Goal: Communication & Community: Answer question/provide support

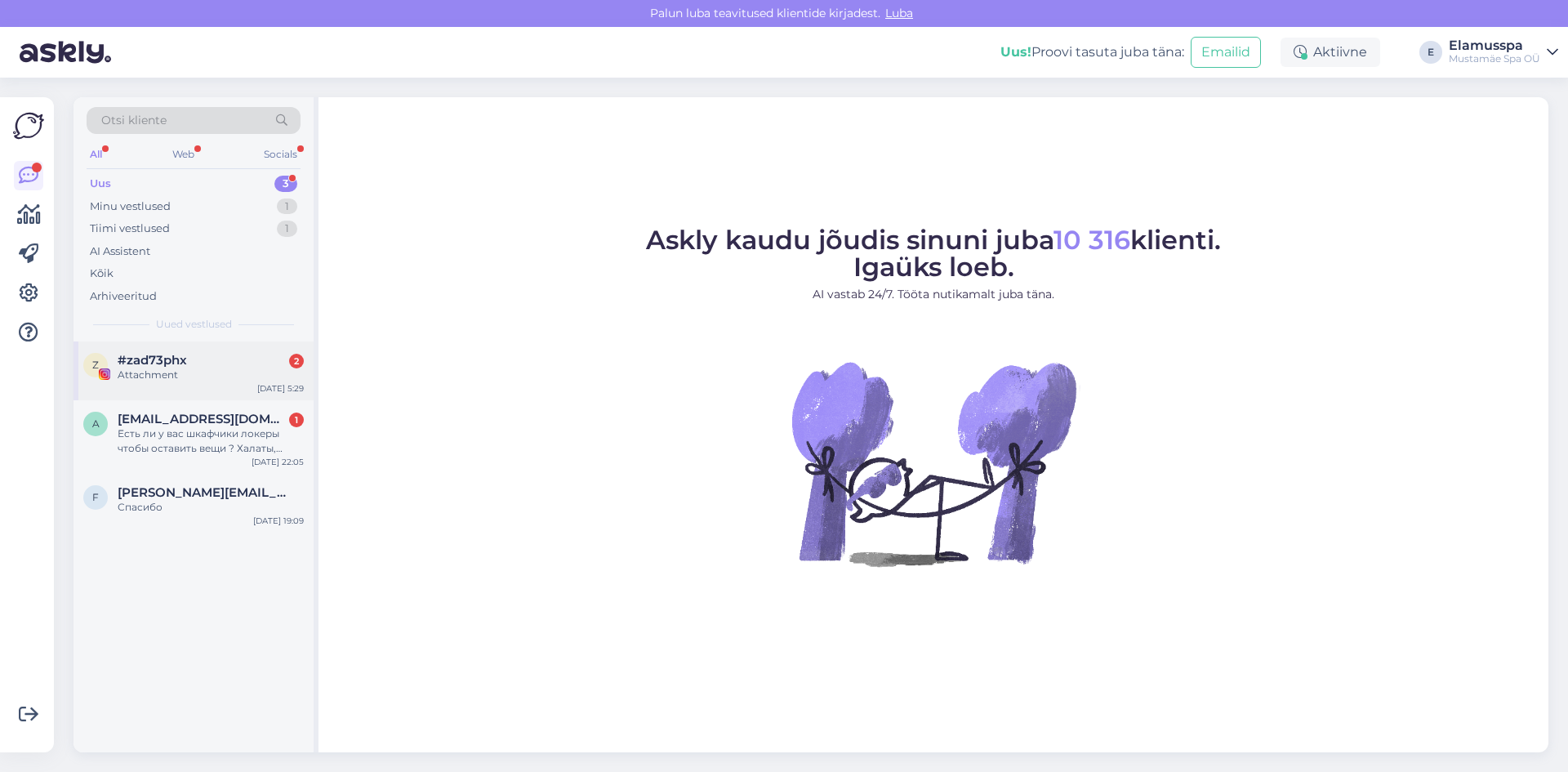
click at [188, 378] on div "Attachment" at bounding box center [211, 375] width 186 height 15
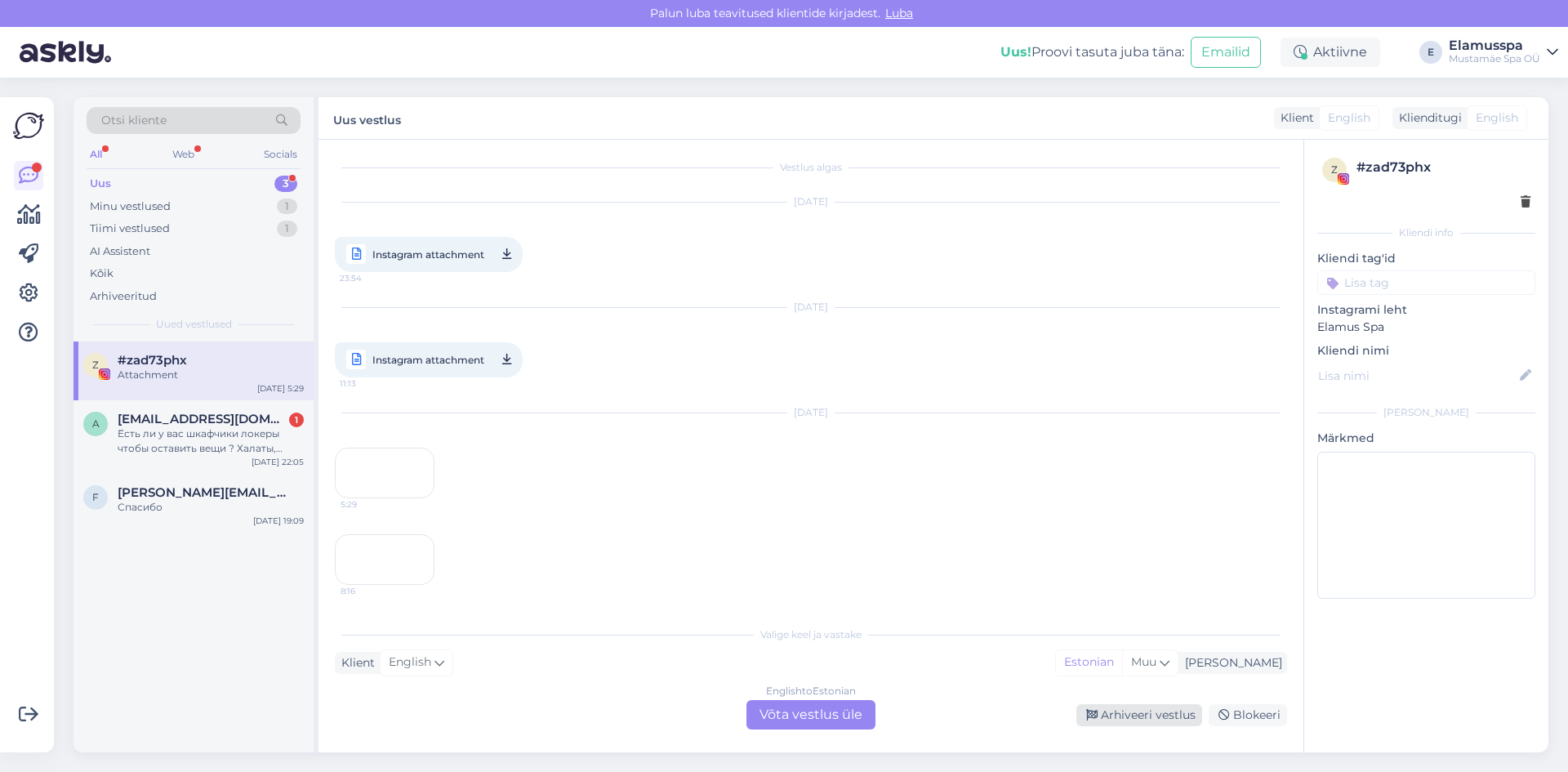
click at [1137, 712] on div "Arhiveeri vestlus" at bounding box center [1139, 714] width 126 height 22
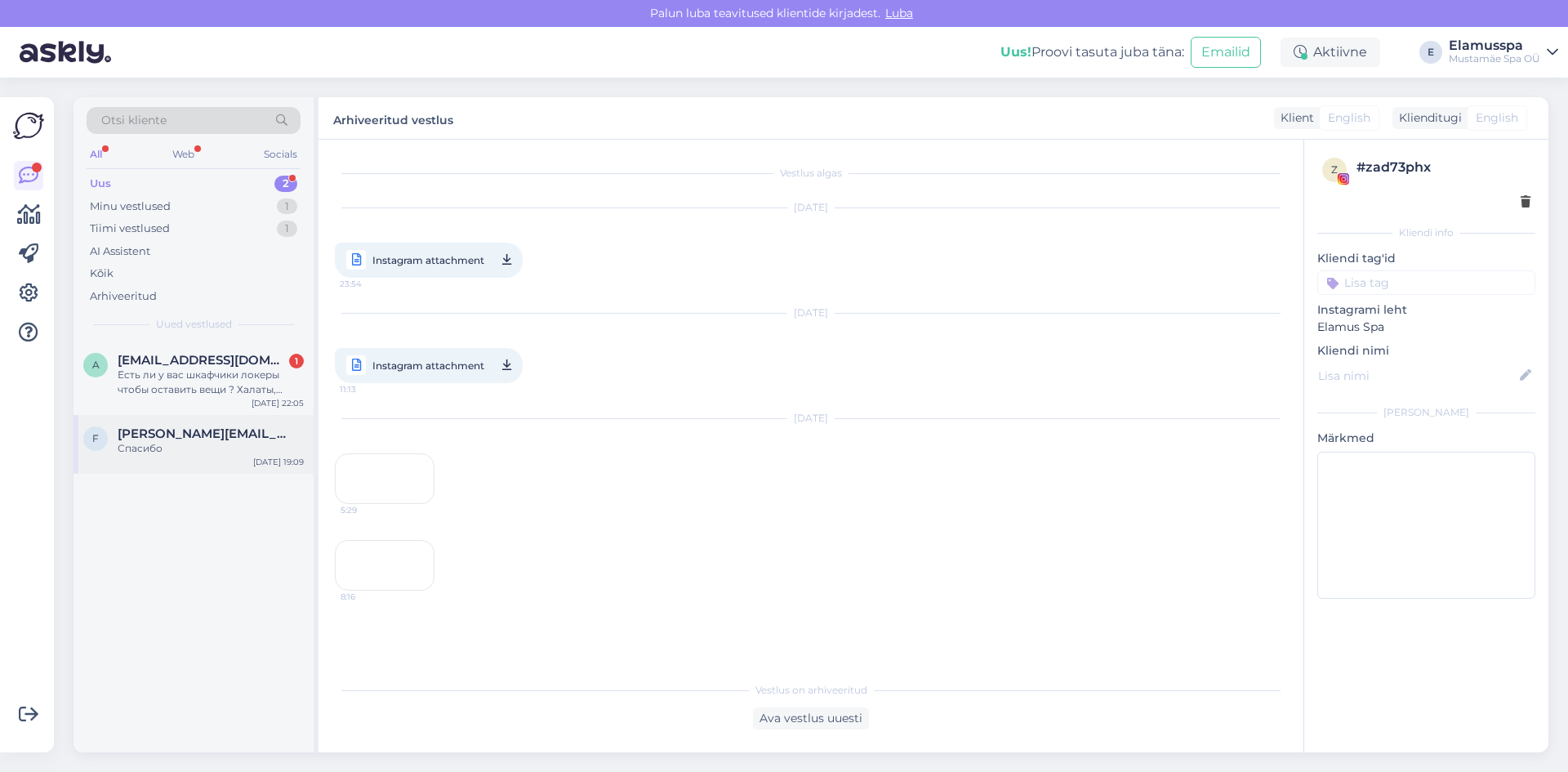
click at [195, 466] on div "f [PERSON_NAME][EMAIL_ADDRESS][DOMAIN_NAME] Спасибо [DATE] 19:09" at bounding box center [193, 444] width 240 height 59
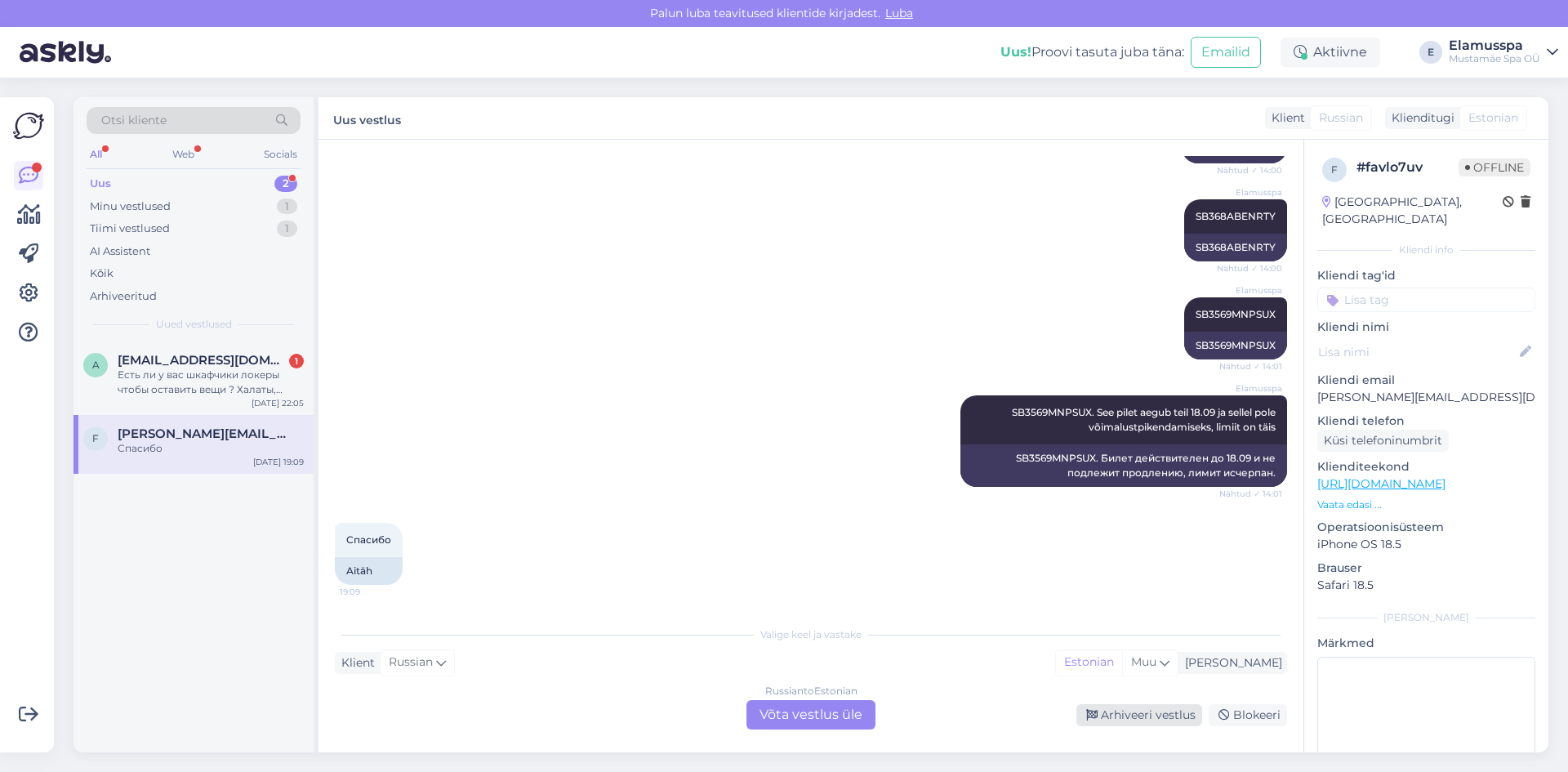
click at [1133, 717] on div "Arhiveeri vestlus" at bounding box center [1139, 714] width 126 height 22
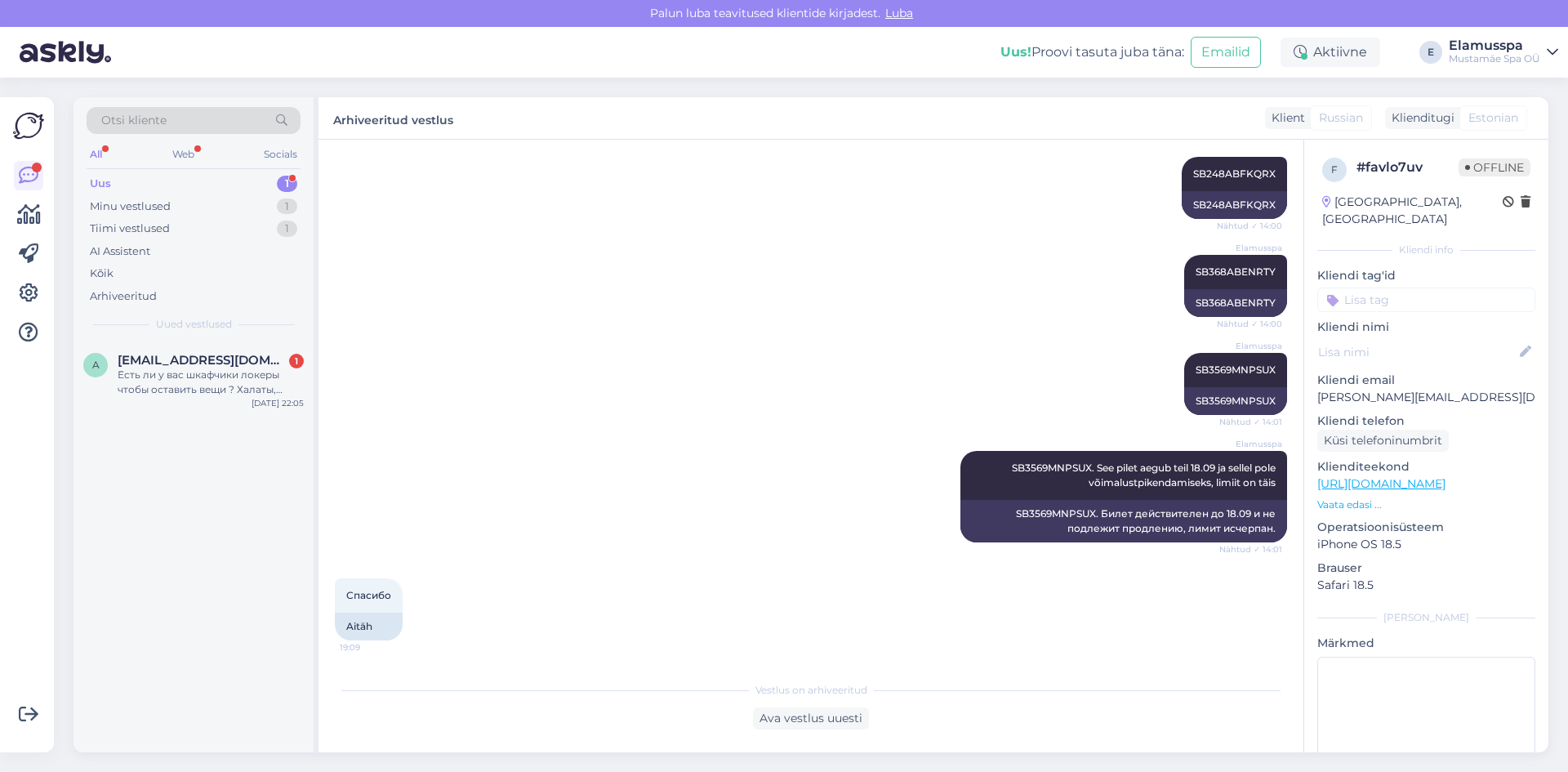
scroll to position [1335, 0]
click at [258, 393] on div "Есть ли у вас шкафчики локеры чтобы оставить вещи ? Халаты, полотнце, шампунь, …" at bounding box center [211, 382] width 186 height 29
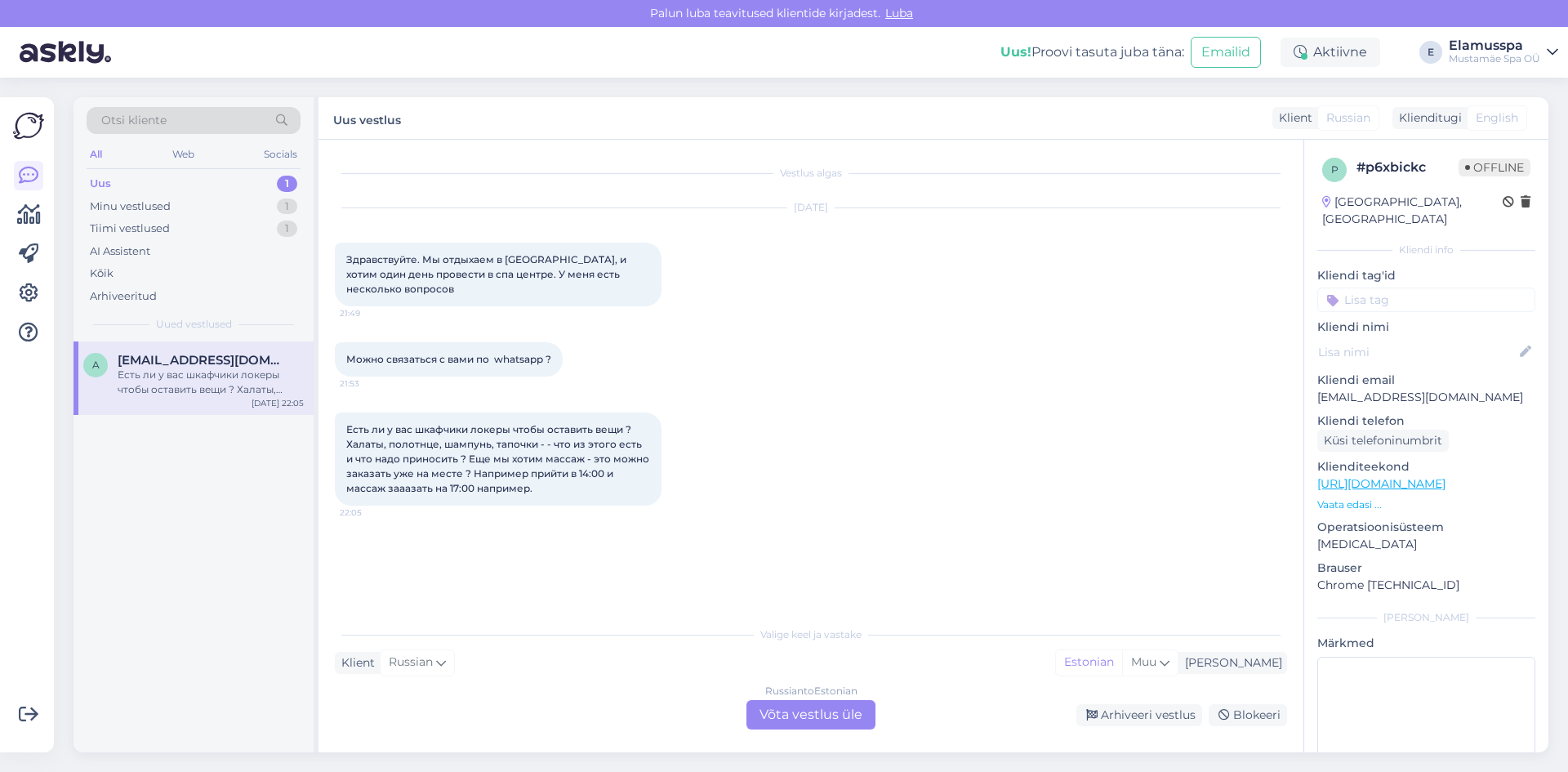
click at [802, 716] on div "Russian to Estonian Võta vestlus üle" at bounding box center [811, 714] width 129 height 29
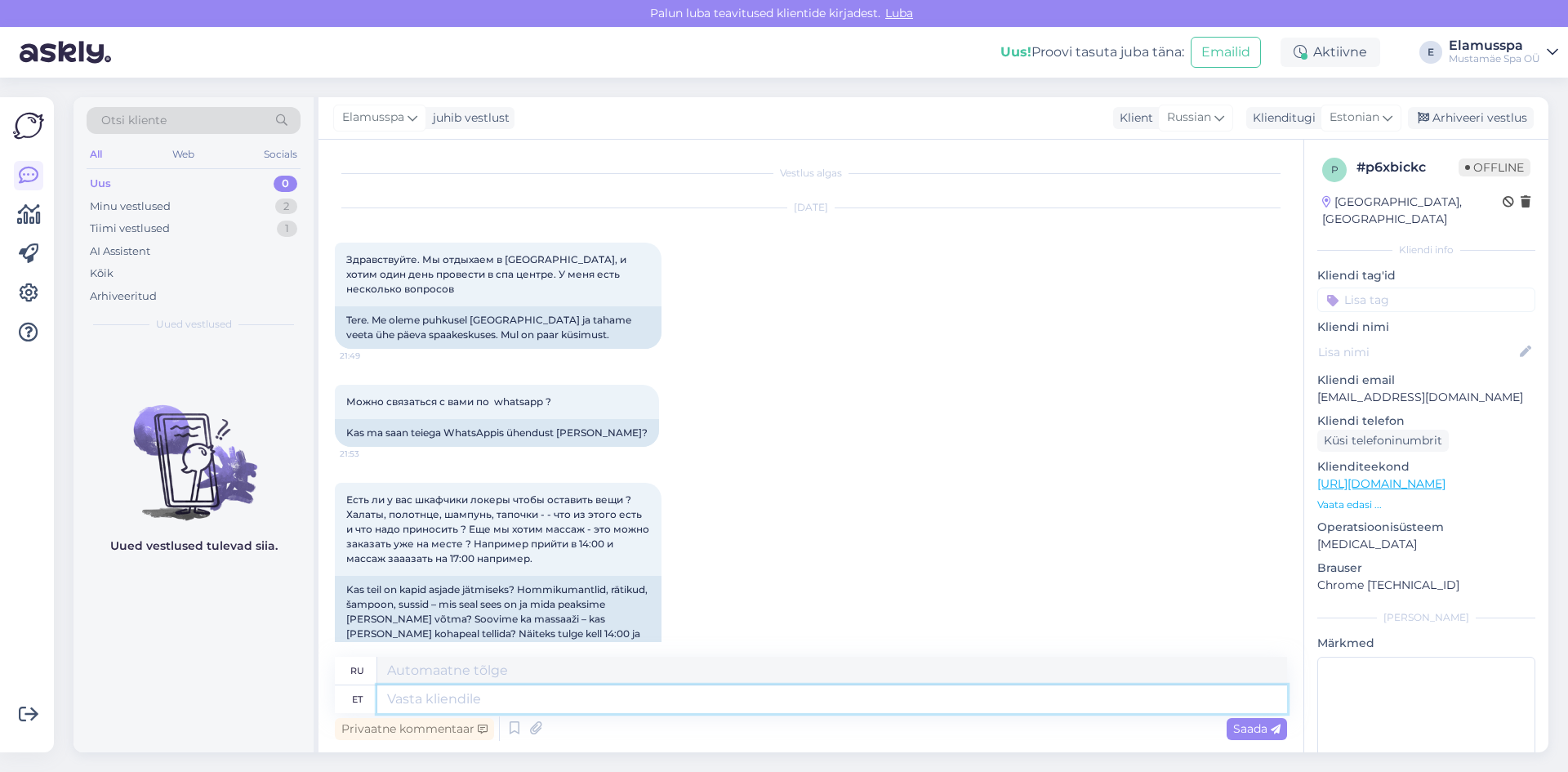
click at [630, 697] on textarea at bounding box center [832, 699] width 910 height 28
type textarea "Здравствуйт,"
type textarea "Привет,"
type textarea "Здравствуйте, шкафчи"
type textarea "Здравствуйте, шка"
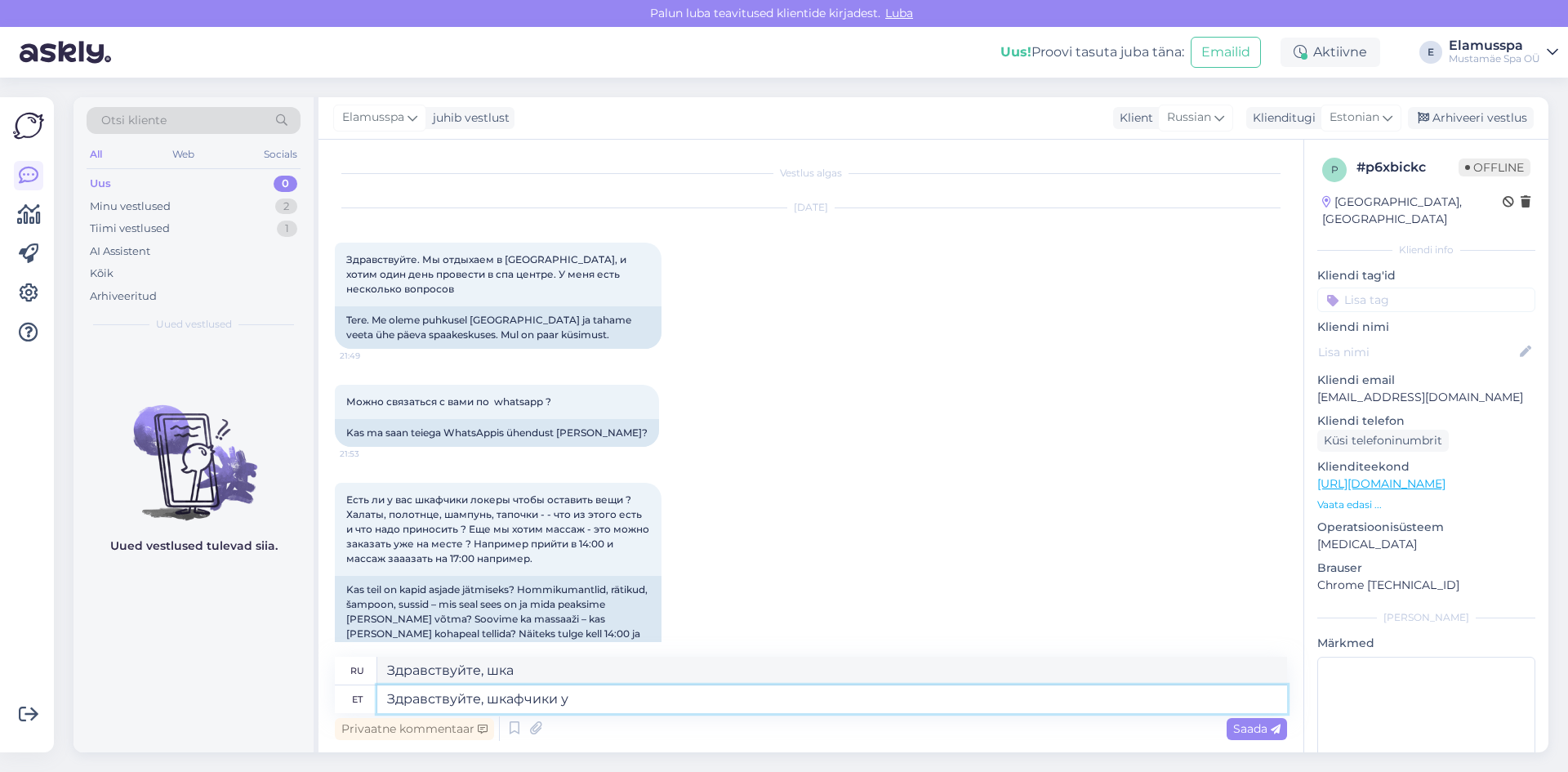
type textarea "Здравствуйте, шкафчики у"
type textarea "Привет, шкафчики."
type textarea "Здравствуйте, шкафчики у н"
type textarea "Привет, шкафы."
type textarea "Здравствуйте, шкафчики у нас"
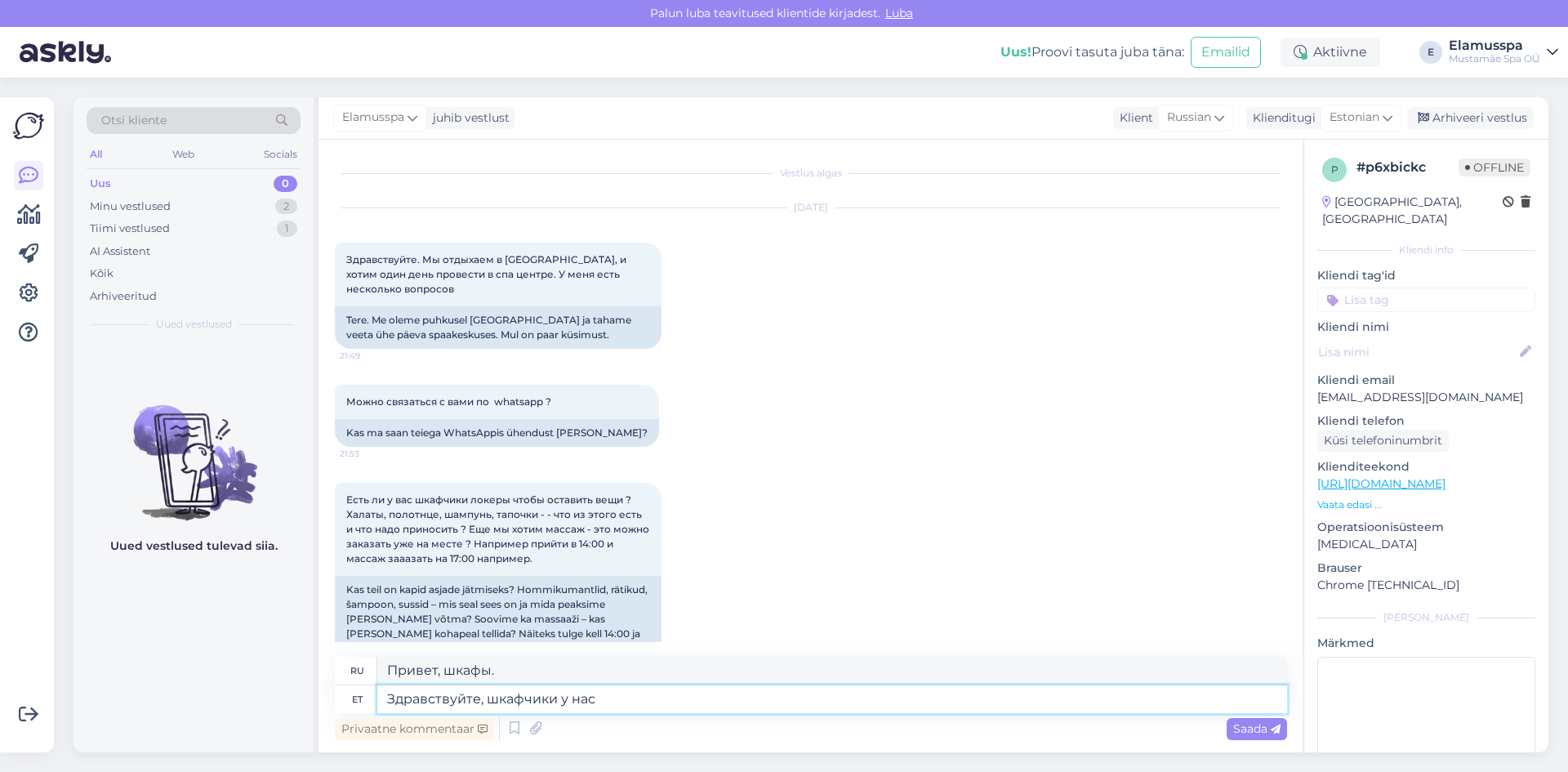
type textarea "Здравствуйте, у нас есть шкафы."
type textarea "Здравствуйте, шкафчики у нас имеются. Если пой"
type textarea "Здравствуйте, у нас есть шкафы. Если"
type textarea "Здравствуйте, шкафчики у нас имеются. Если пойдете"
type textarea "Здравствуйте, у нас есть шкафы. Если пойд"
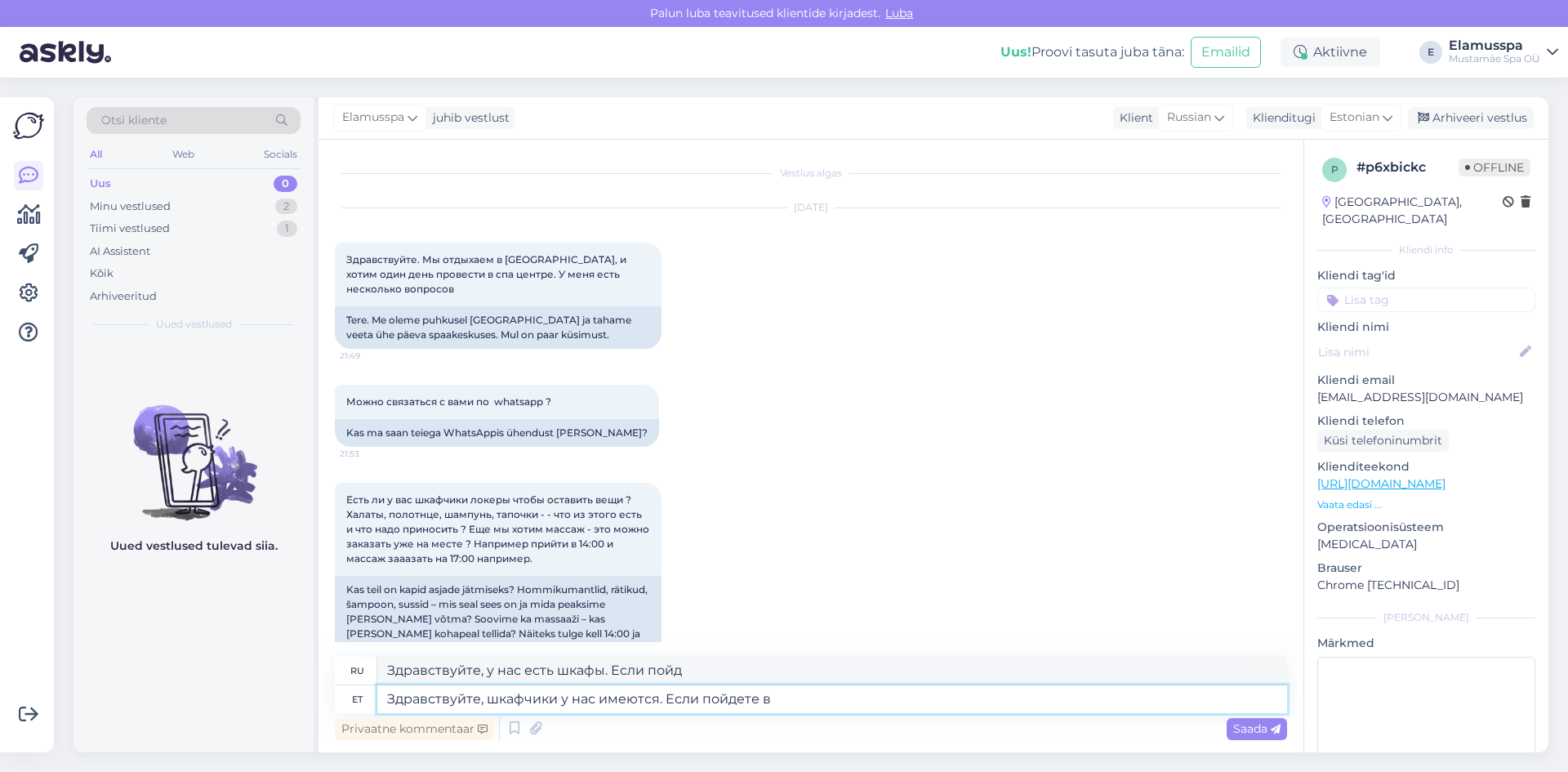
type textarea "Здравствуйте, шкафчики у нас имеются. Если пойдете в"
type textarea "Здравствуйте, у нас есть шкафы. Если вы зайдете..."
type textarea "Здравствуйте, шкафчики у нас имеются. Если пойдете в 21"
type textarea "Здравствуйте, у нас есть шкафы. Если придете в"
type textarea "Здравствуйте, шкафчики у нас имеются. Если пойдете в 21+"
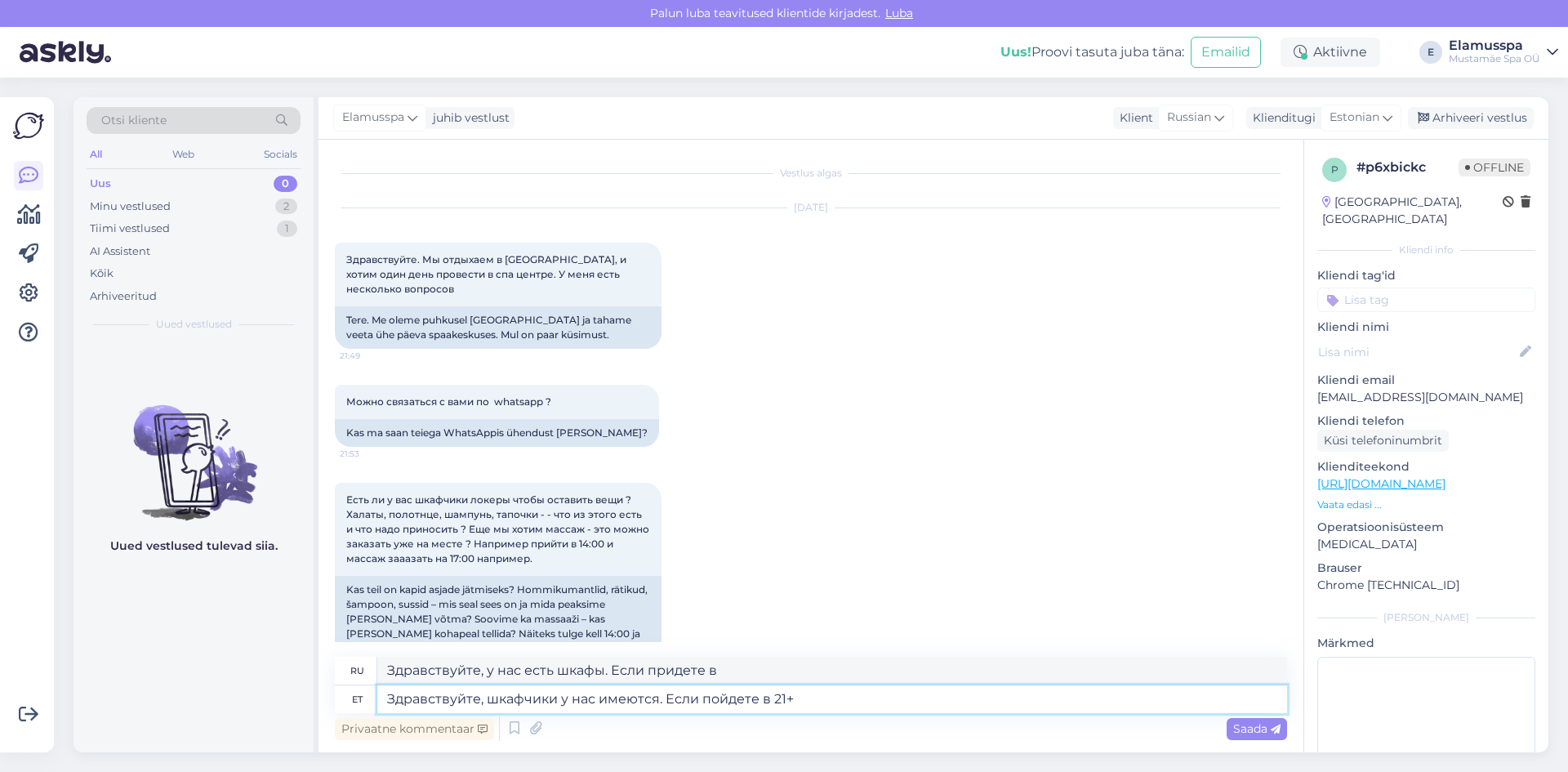
type textarea "Здравствуйте, у нас есть шкафы. Если придете в 21+"
type textarea "Здравствуйте, шкафчики у нас имеются. Если пойдете в 21+, т"
type textarea "Здравствуйте, у нас есть шкафы. Если придете в 21+,"
type textarea "Здравствуйте, шкафчики у нас имеются. Если пойдете в 21+, то пол"
type textarea "Здравствуйте, у нас есть шкафы. Если придете в 21+, то"
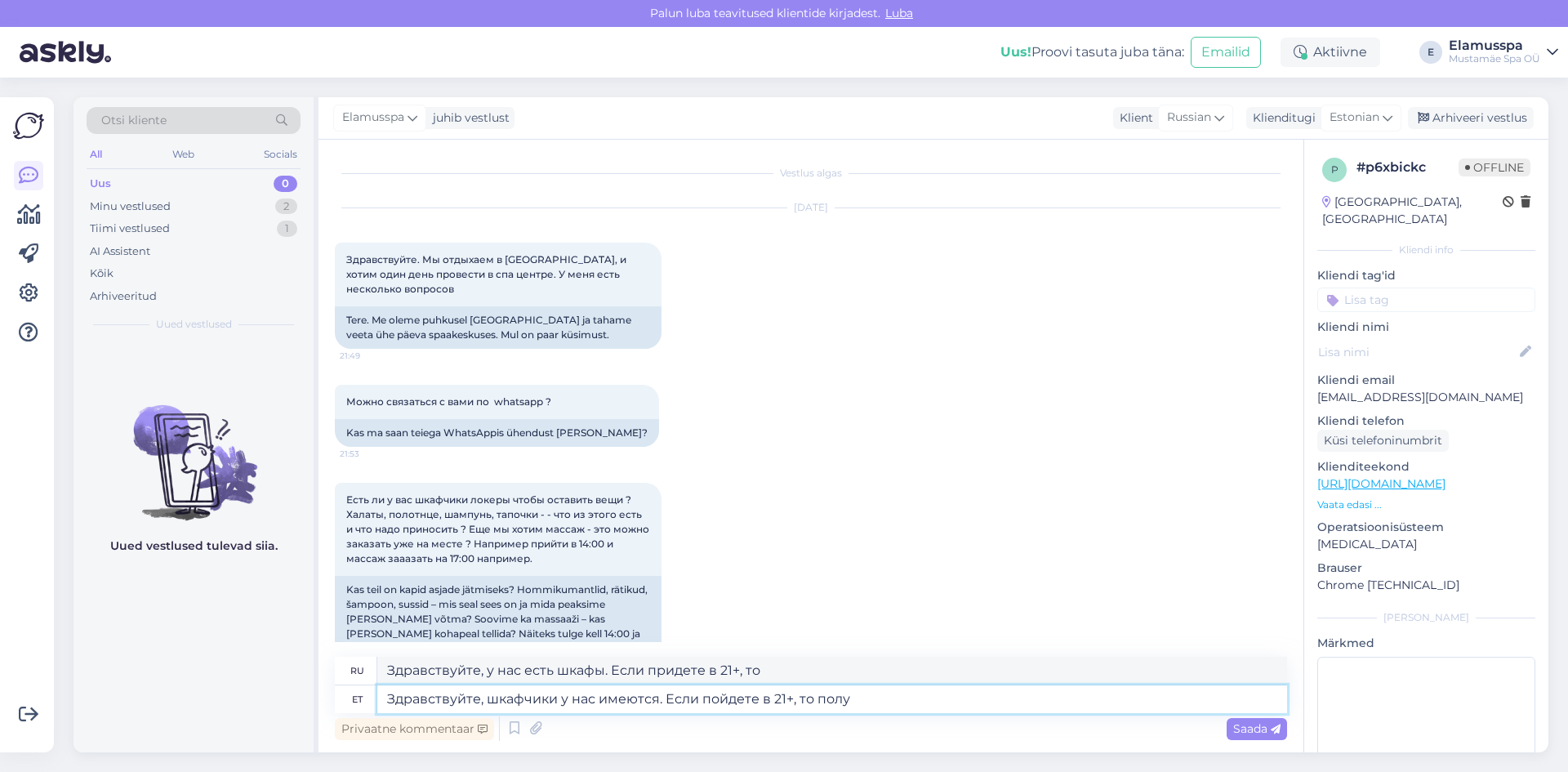
type textarea "Здравствуйте, шкафчики у нас имеются. Если пойдете в 21+, то получ"
type textarea "Здравствуйте, у нас есть шкафы. Если придете в 21+, то получите"
type textarea "Здравствуйте, шкафчики у нас имеются. Если пойдете в 21+, то получите"
type textarea "Здравствуйте, у нас есть шкафы. Если вы на 21+, то получите."
type textarea "Здравствуйте, шкафчики у нас имеются. Если пойдете в 21+, то получите халат"
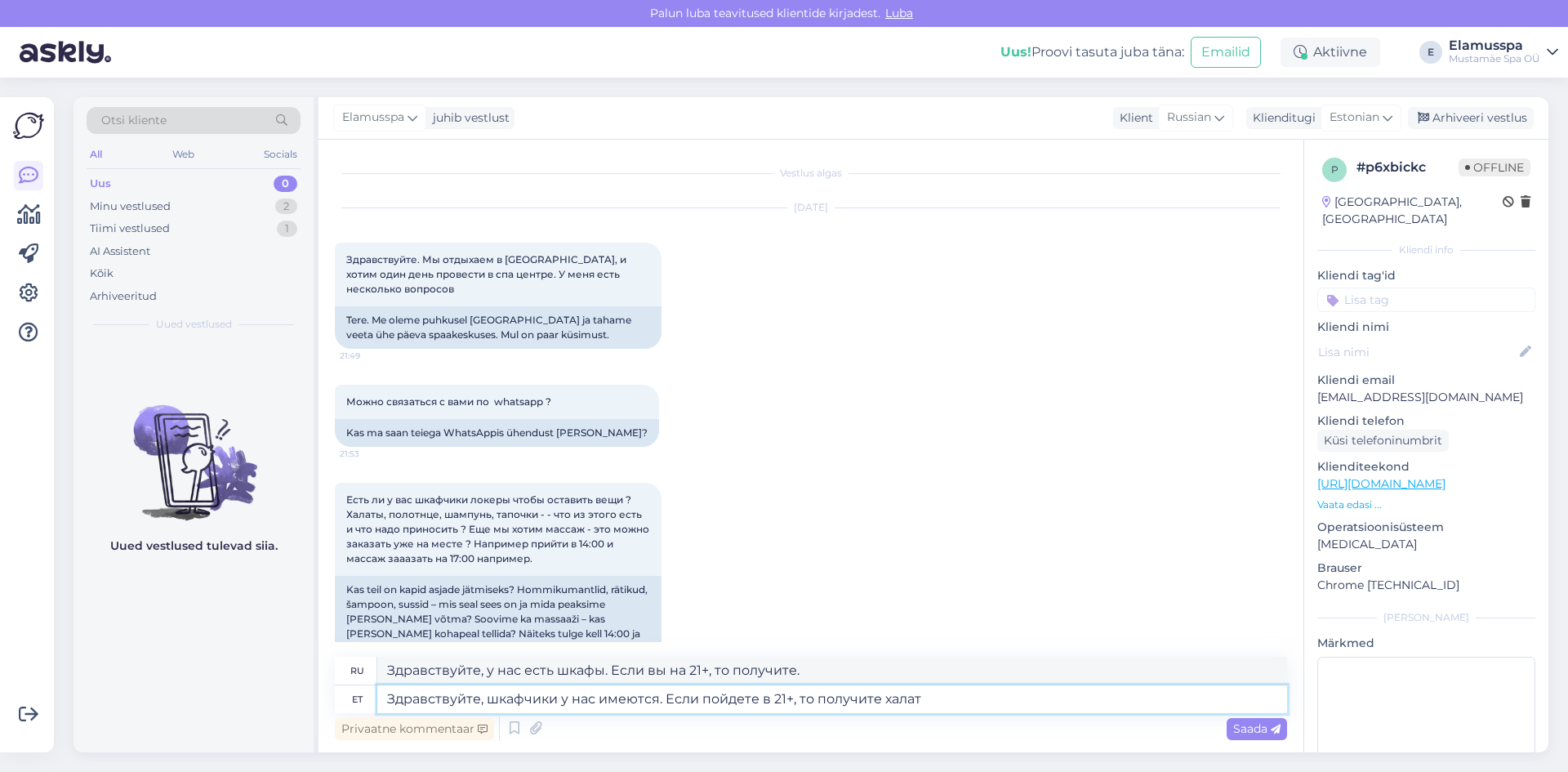
type textarea "Здравствуйте, у нас есть шкафы. Если вам 21+, вы получите халат."
type textarea "Здравствуйте, шкафчики у нас имеются. Если пойдете в 21+, то получите халат с п…"
type textarea "Здравствуйте, у нас есть шкафы. Если вам больше 21 года, вы получите халат."
type textarea "Здравствуйте, шкафчики у нас имеются. Если пойдете в 21+, то получите халат с п…"
type textarea "Здравствуйте, у нас есть шкафы. Если вам больше 21 года, вы получите халат и по…"
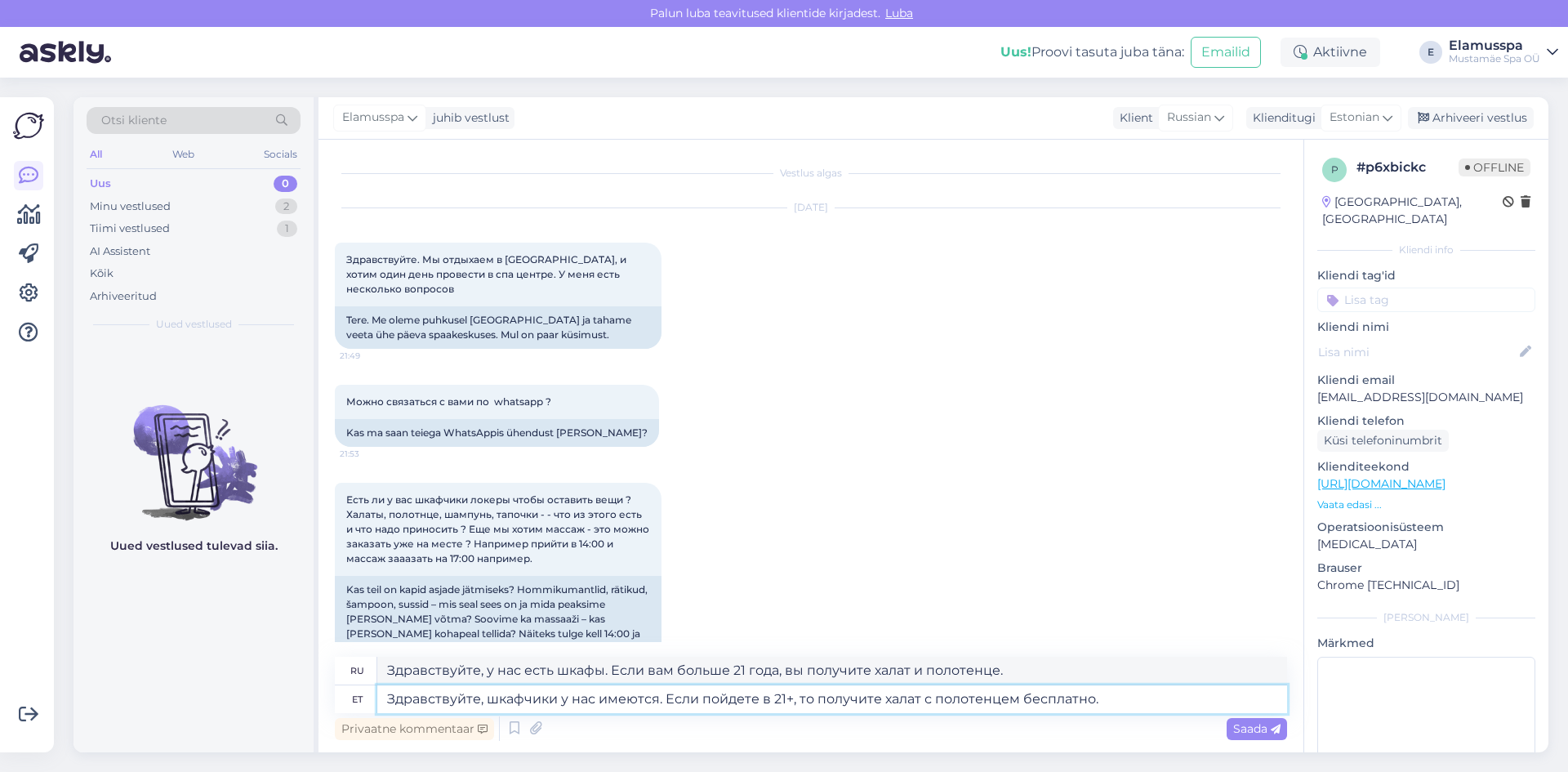
type textarea "Здравствуйте, шкафчики у нас имеются. Если пойдете в 21+, то получите халат с п…"
type textarea "Здравствуйте, у нас есть шкафы. Если вам больше 21 года, халат и полотенце бесп…"
type textarea "Здравствуйте, шкафчики у нас имеются. Если пойдете в 21+, то получите халат с п…"
type textarea "Здравствуйте, у нас есть шкафы. Если вам больше 21 года, халат и полотенце выда…"
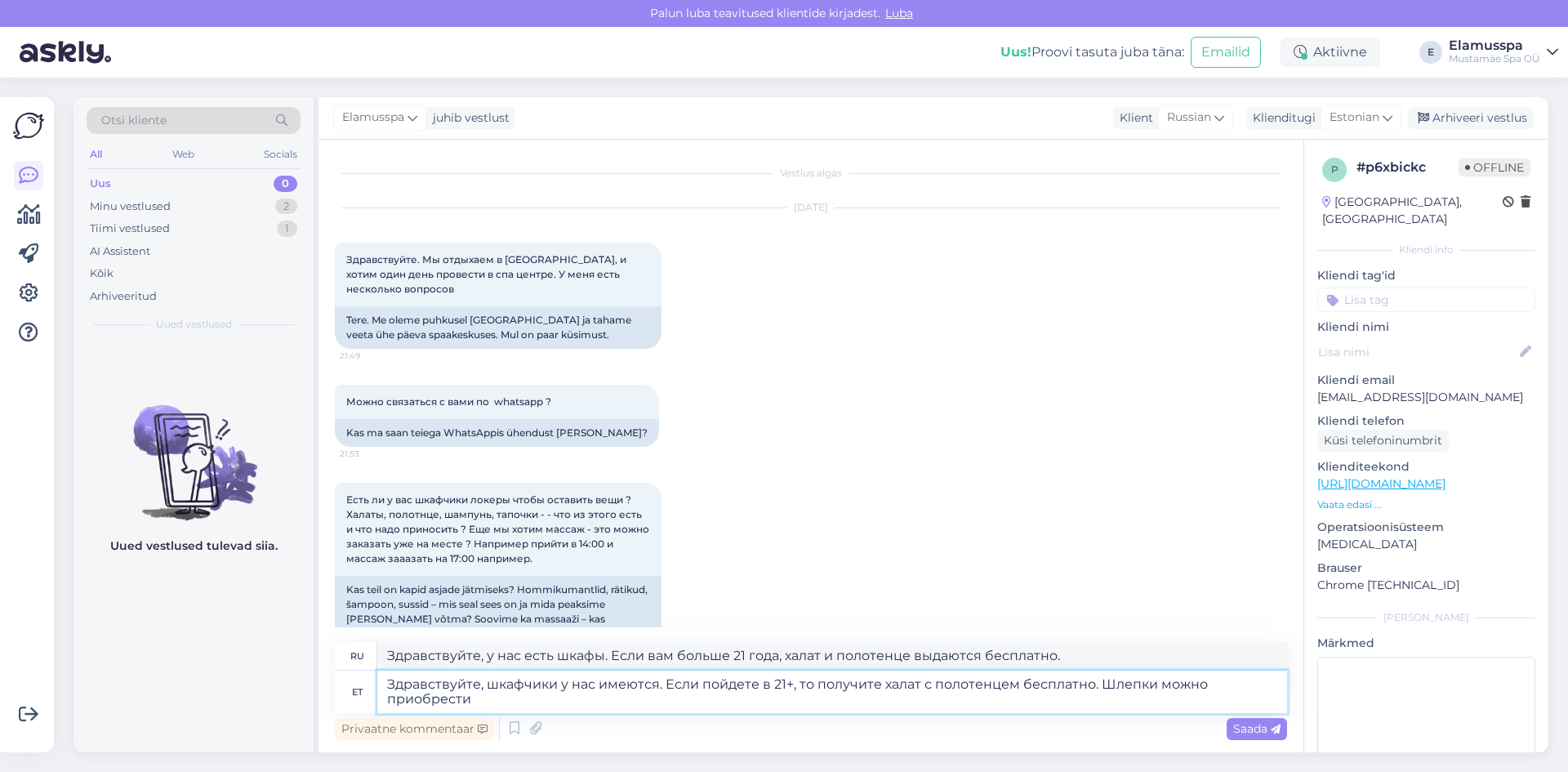
type textarea "Здравствуйте, шкафчики у нас имеются. Если пойдете в 21+, то получите халат с п…"
type textarea "Здравствуйте, у нас есть шкафы. Если вам больше 21 года, халат и полотенце бесп…"
type textarea "Здравствуйте, шкафчики у нас имеются. Если пойдете в 21+, то получите халат с п…"
type textarea "Здравствуйте, у нас есть шкафы. Если вам больше 21 года, халат и полотенце выда…"
type textarea "Здравствуйте, шкафчики у нас имеются. Если пойдете в 21+, то получите халат с п…"
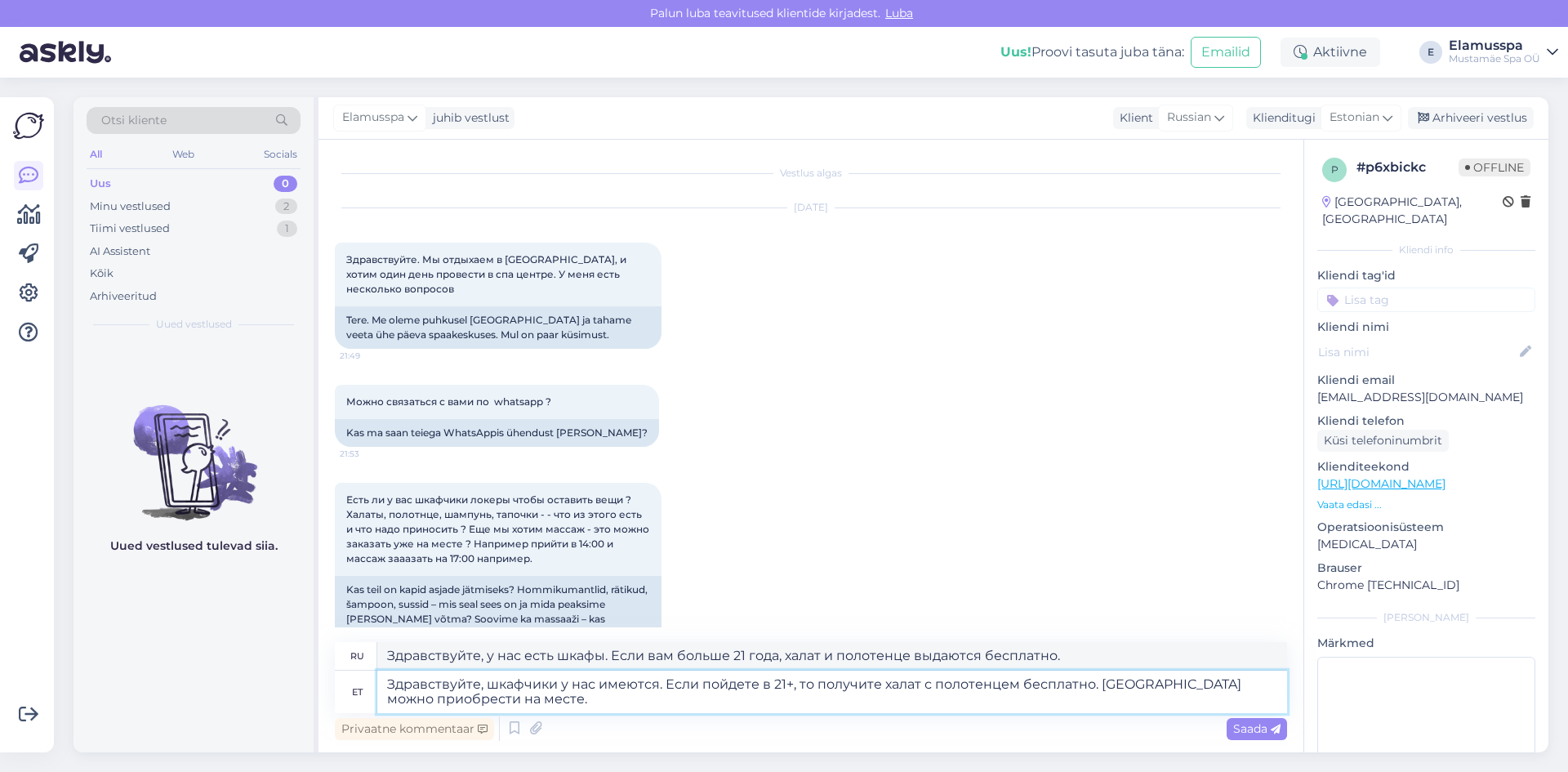
type textarea "Здравствуйте, у нас есть шкафчики. Если вам больше 21 года, халат и полотенце п…"
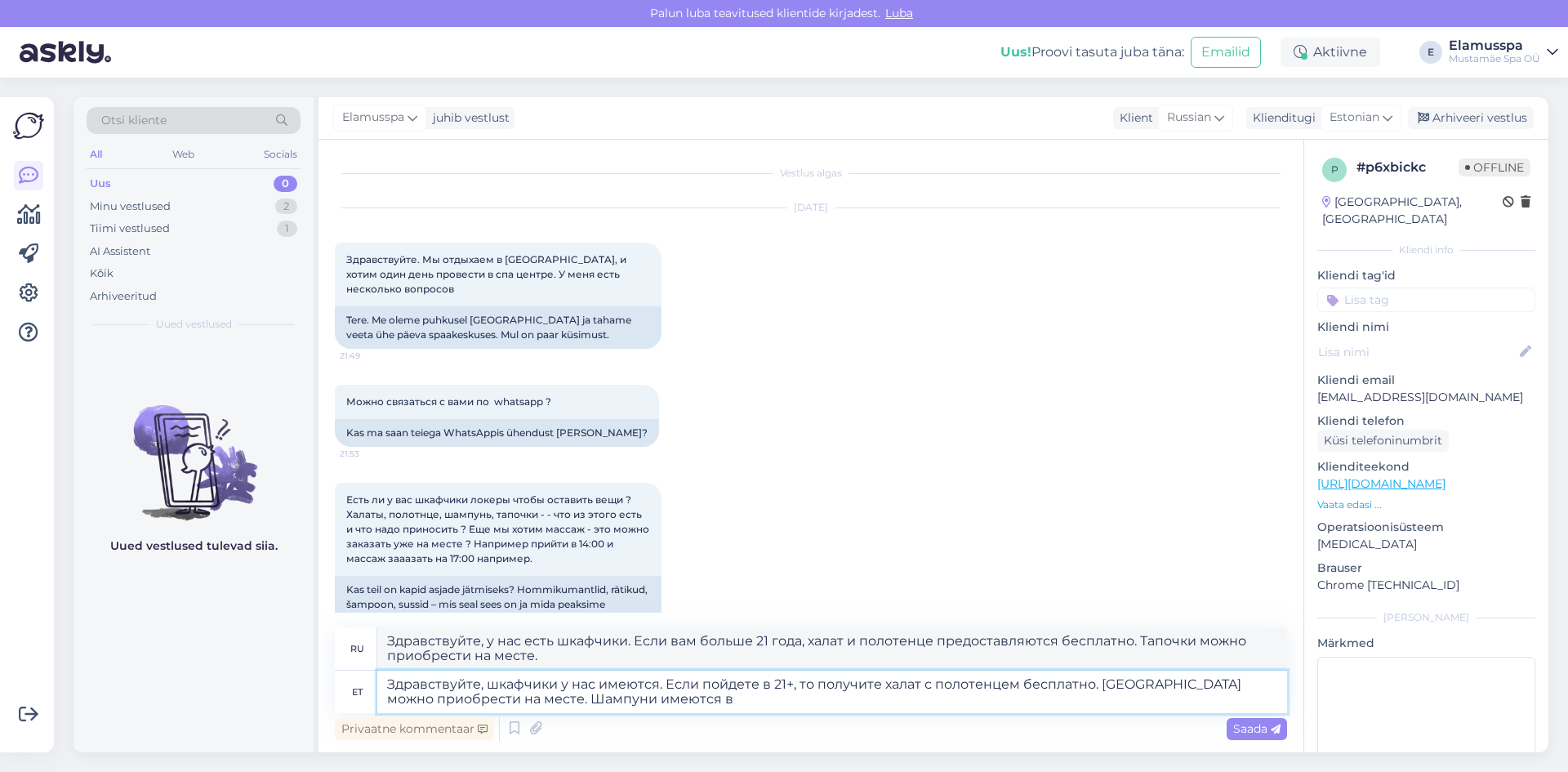
type textarea "Здравствуйте, шкафчики у нас имеются. Если пойдете в 21+, то получите халат с п…"
type textarea "Здравствуйте, у нас есть шкафчики. Если вам больше 21 года, халат и полотенце п…"
type textarea "Здравствуйте, шкафчики у нас имеются. Если пойдете в 21+, то получите халат с п…"
type textarea "Здравствуйте, у нас есть шкафчики. Если вам больше 21 года, халат и полотенце п…"
type textarea "Здравствуйте, шкафчики у нас имеются. Если пойдете в 21+, то получите халат с п…"
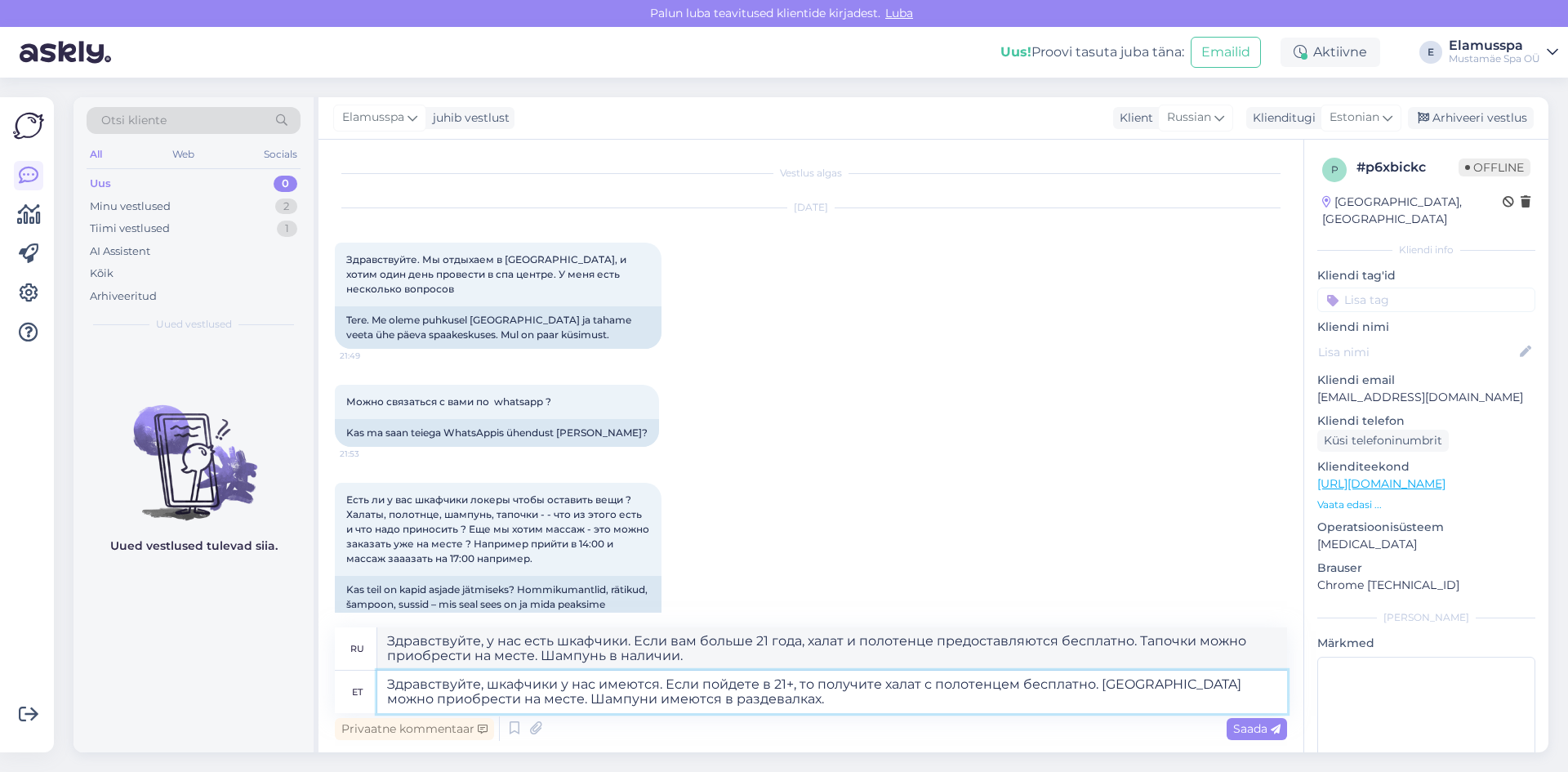
type textarea "Здравствуйте, у нас есть шкафчики. Если вам больше 21 года, халат и полотенце в…"
type textarea "Здравствуйте, шкафчики у нас имеются. Если пойдете в 21+, то получите халат с п…"
type textarea "Здравствуйте, у нас есть шкафы. Если вам больше 21 года, халат и полотенце пред…"
type textarea "Здравствуйте, шкафчики у нас имеются. Если пойдете в 21+, то получите халат с п…"
type textarea "Здравствуйте, у нас есть шкафчики. Если вам больше 21 года, халат и полотенце п…"
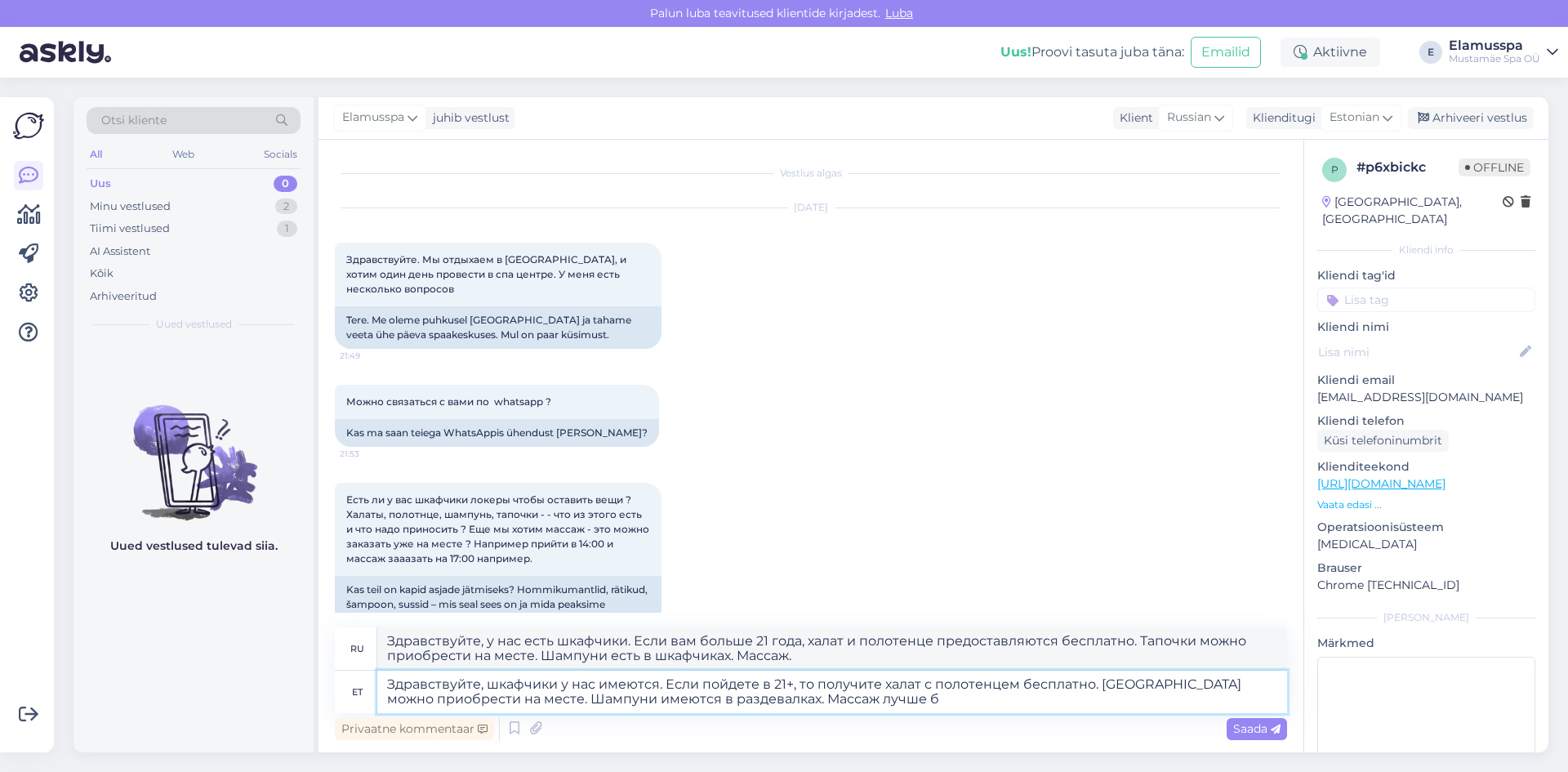
type textarea "Здравствуйте, шкафчики у нас имеются. Если пойдете в 21+, то получите халат с п…"
type textarea "Здравствуйте, у нас есть шкафчики. Если вам больше 21 года, халат и полотенце в…"
type textarea "Здравствуйте, шкафчики у нас имеются. Если пойдете в 21+, то получите халат с п…"
type textarea "Здравствуйте, у нас есть шкафы. Если вам больше 21 года, халат и полотенце пред…"
type textarea "Здравствуйте, шкафчики у нас имеются. Если пойдете в 21+, то получите халат с п…"
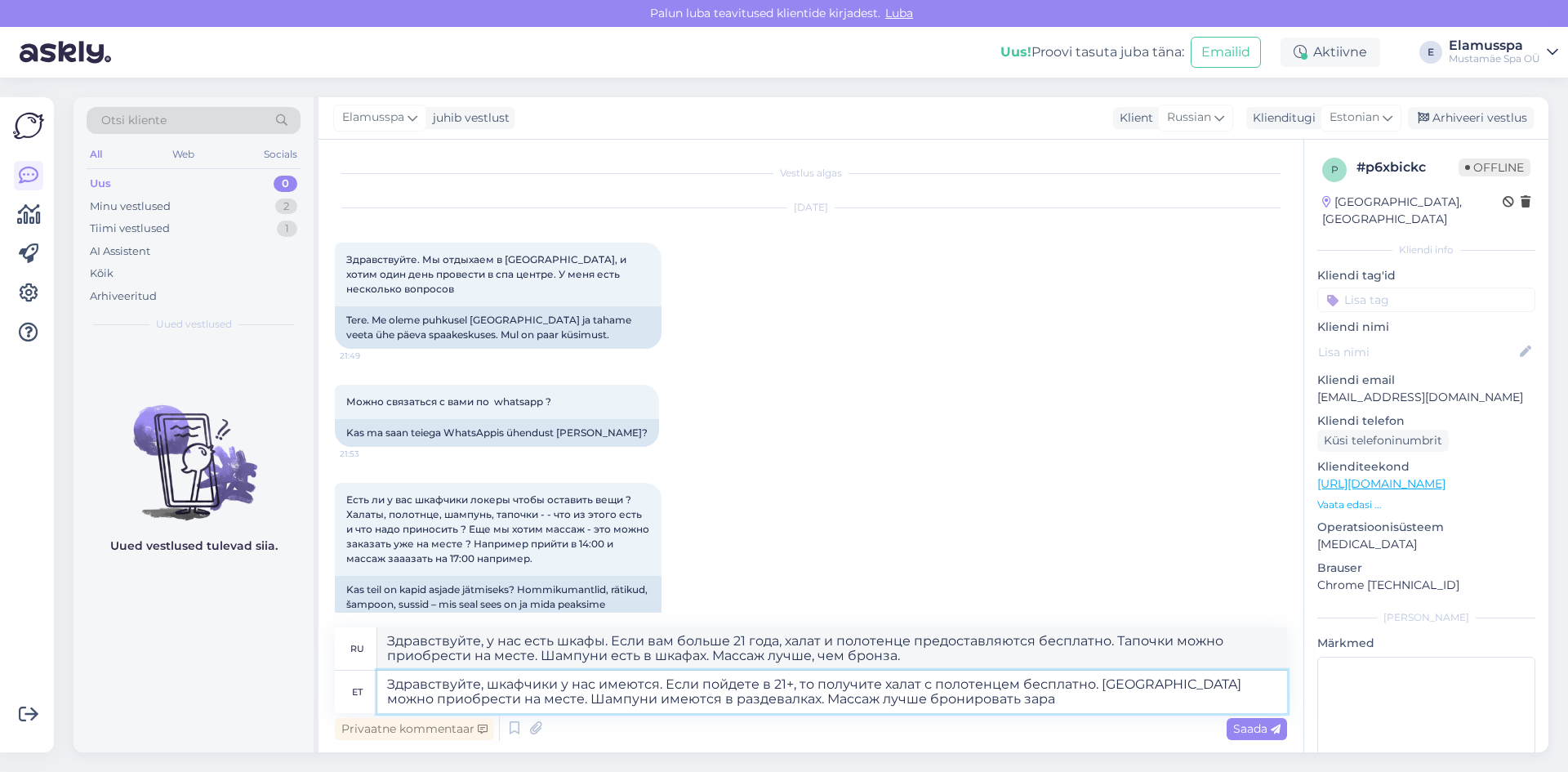
type textarea "Здравствуйте, у нас есть кабинеты. Если вам больше 21 года, халат и полотенце п…"
type textarea "Здравствуйте, шкафчики у нас имеются. Если пойдете в 21+, то получите халат с п…"
type textarea "Здравствуйте, у нас есть кабинеты. Если вам больше 21 года, халат и полотенце п…"
type textarea "Здравствуйте, шкафчики у нас имеются. Если пойдете в 21+, то получите халат с п…"
type textarea "Здравствуйте, у нас есть шкафчики. Если вам больше 21 года, халат и полотенце п…"
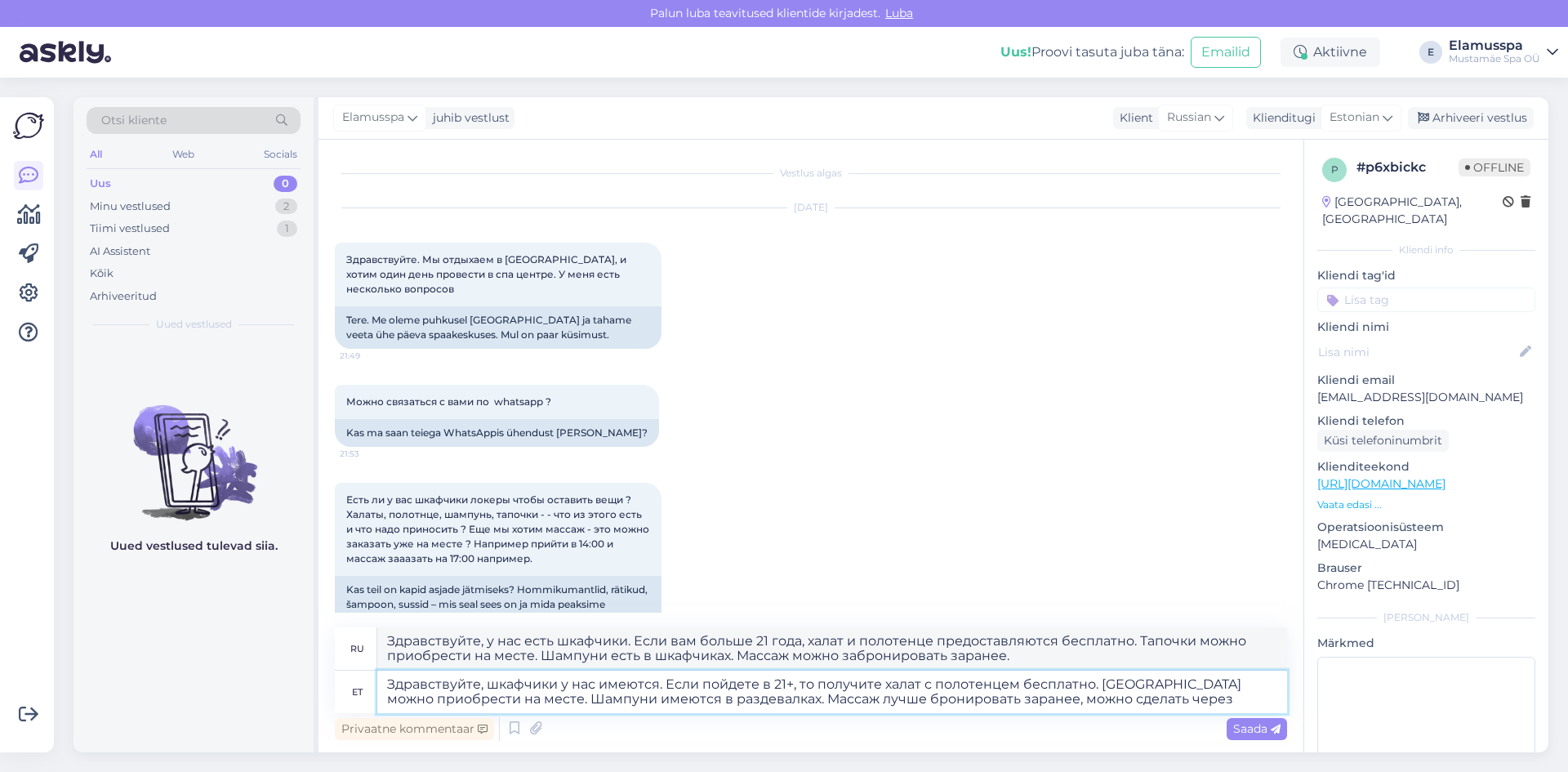
type textarea "Здравствуйте, шкафчики у нас имеются. Если пойдете в 21+, то получите халат с п…"
type textarea "Здравствуйте, у нас есть кабинеты. Если вам больше 21 года, халат и полотенце п…"
type textarea "Здравствуйте, шкафчики у нас имеются. Если пойдете в 21+, то получите халат с п…"
type textarea "Здравствуйте, у нас есть кабинеты. Если вам больше 21 года, халат и полотенце п…"
type textarea "Здравствуйте, шкафчики у нас имеются. Если пойдете в 21+, то получите халат с п…"
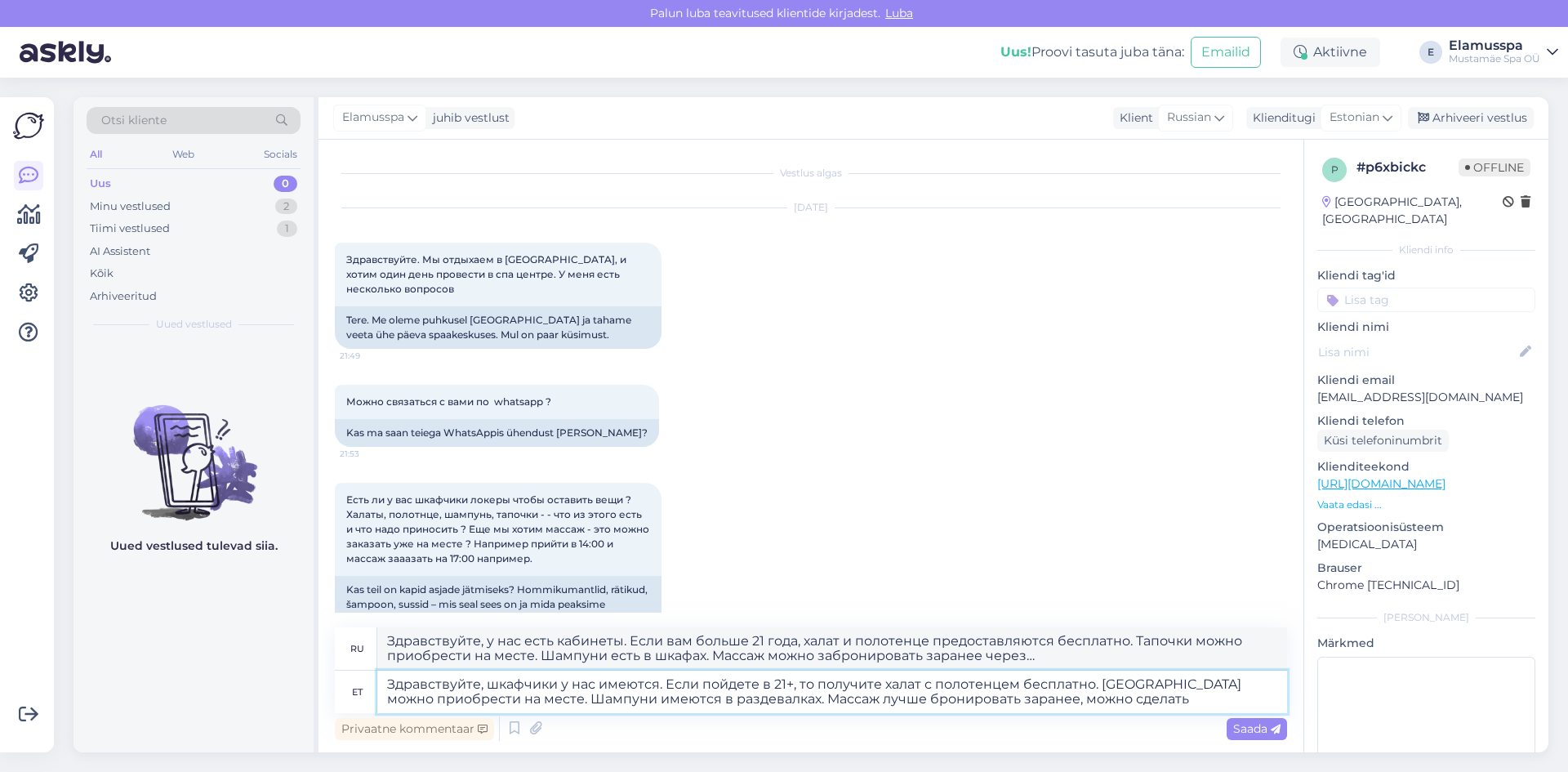
type textarea "Здравствуйте, у нас есть шкафчики. Если вам больше 21 года, халат и полотенце п…"
type textarea "Здравствуйте, шкафчики у нас имеются. Если пойдете в 21+, то получите халат с п…"
type textarea "Здравствуйте, у нас есть шкафчики. Если вам больше 21 года, халат и полотенце в…"
type textarea "Здравствуйте, шкафчики у нас имеются. Если пойдете в 21+, то получите халат с п…"
type textarea "Здравствуйте, у нас есть кабинеты. Если вам больше 21 года, халат и полотенце в…"
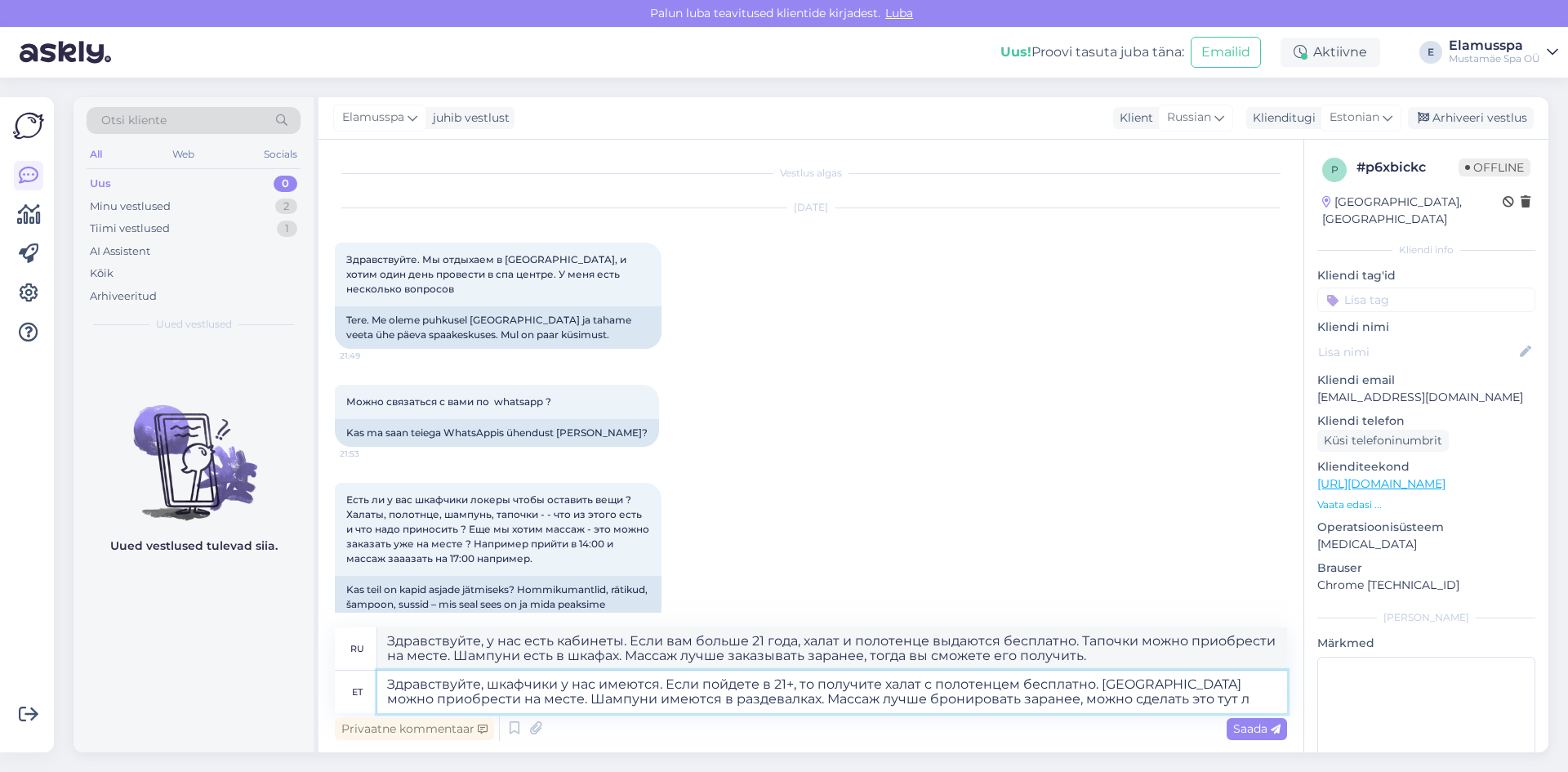
type textarea "Здравствуйте, шкафчики у нас имеются. Если пойдете в 21+, то получите халат с п…"
type textarea "Здравствуйте, у нас есть кабинеты. Если вам 21+, халат и полотенце бесплатно. Т…"
type textarea "Здравствуйте, шкафчики у нас имеются. Если пойдете в 21+, то получите халат с п…"
type textarea "Здравствуйте, у нас есть кабинеты. Если вам больше 21 года, халат и полотенце в…"
type textarea "Здравствуйте, шкафчики у нас имеются. Если пойдете в 21+, то получите халат с п…"
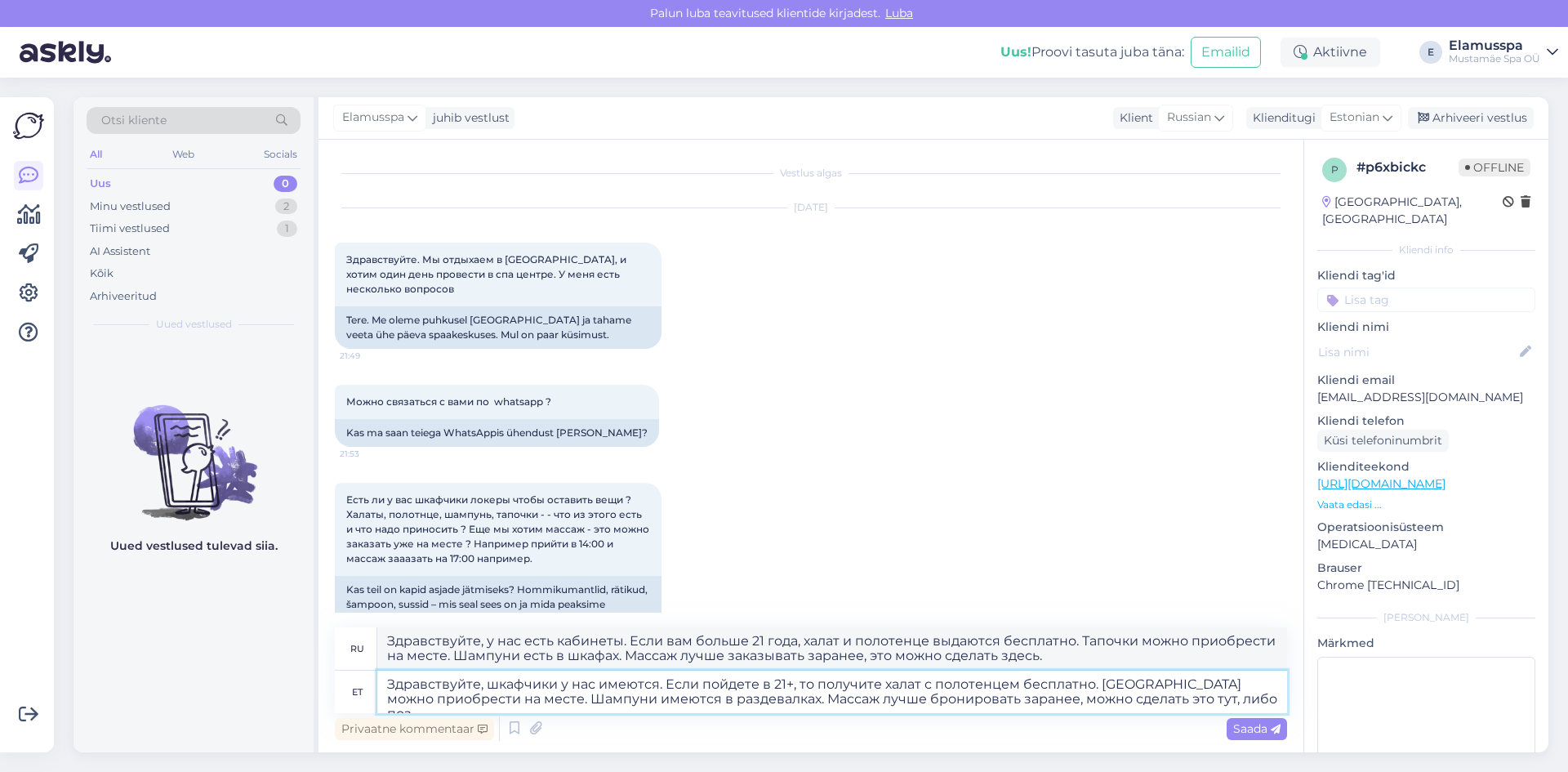
type textarea "Здравствуйте, у нас есть кабинеты. Если вам 21+, халат и полотенце выдаются бес…"
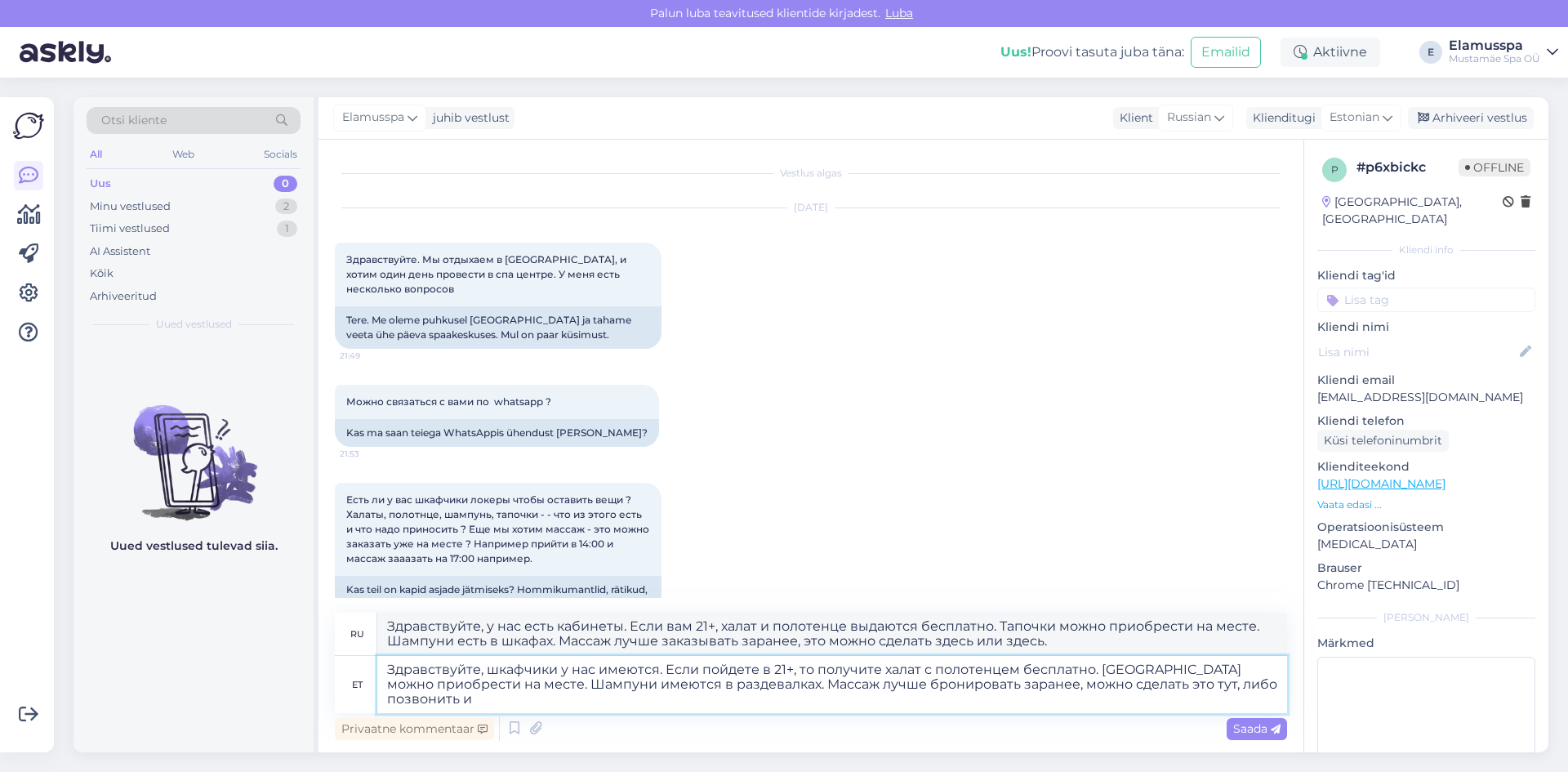
type textarea "Здравствуйте, шкафчики у нас имеются. Если пойдете в 21+, то получите халат с п…"
type textarea "Здравствуйте, у нас есть кабинеты. Если вам 21+, халат и полотенце бесплатно. Т…"
type textarea "Здравствуйте, шкафчики у нас имеются. Если пойдете в 21+, то получите халат с п…"
type textarea "Здравствуйте! У нас есть кабинеты. Если вам 21+, халат и полотенце бесплатно. Т…"
paste textarea "[PHONE_NUMBER]"
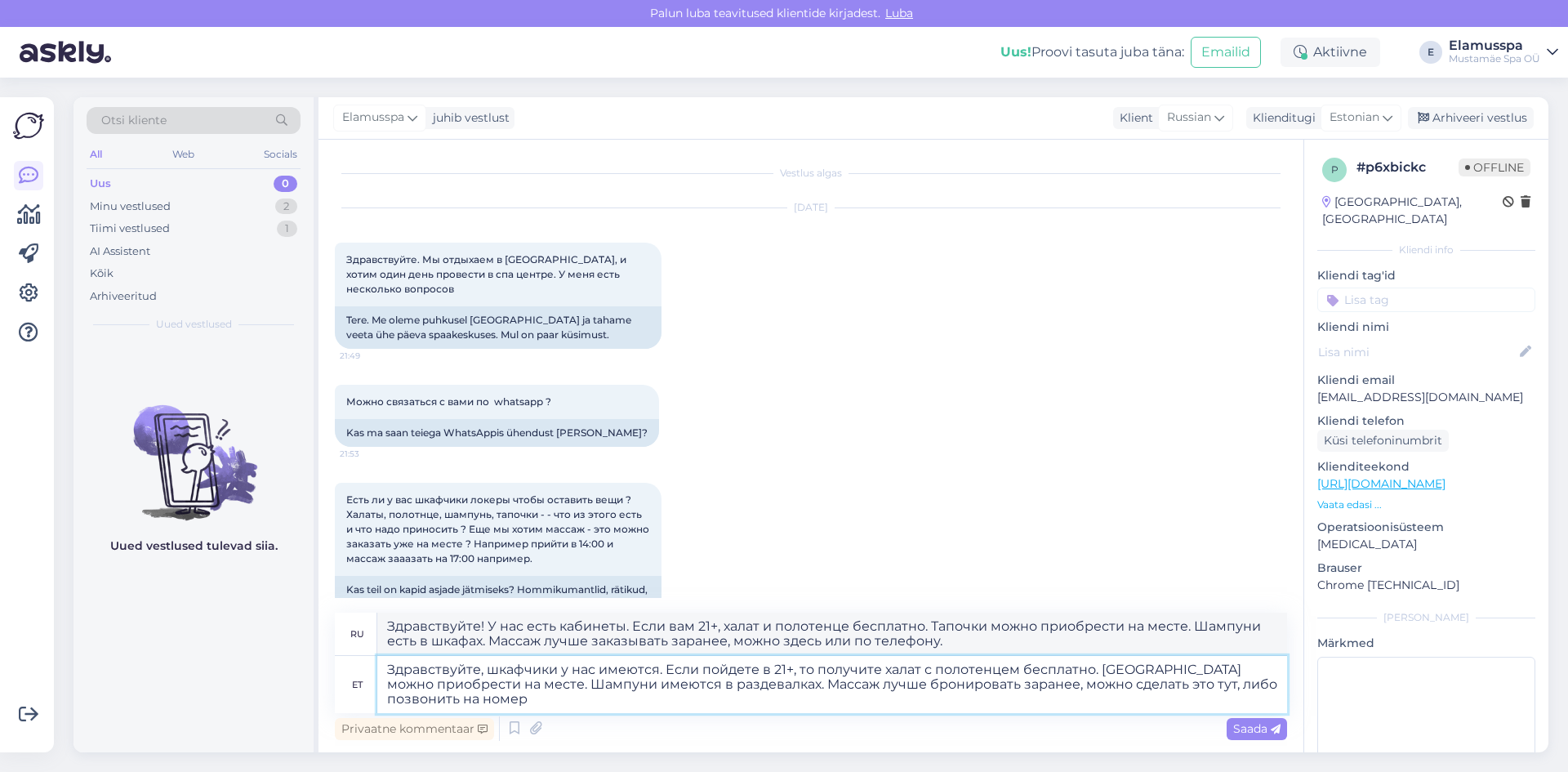
type textarea "Здравствуйте, шкафчики у нас имеются. Если пойдете в 21+, то получите халат с п…"
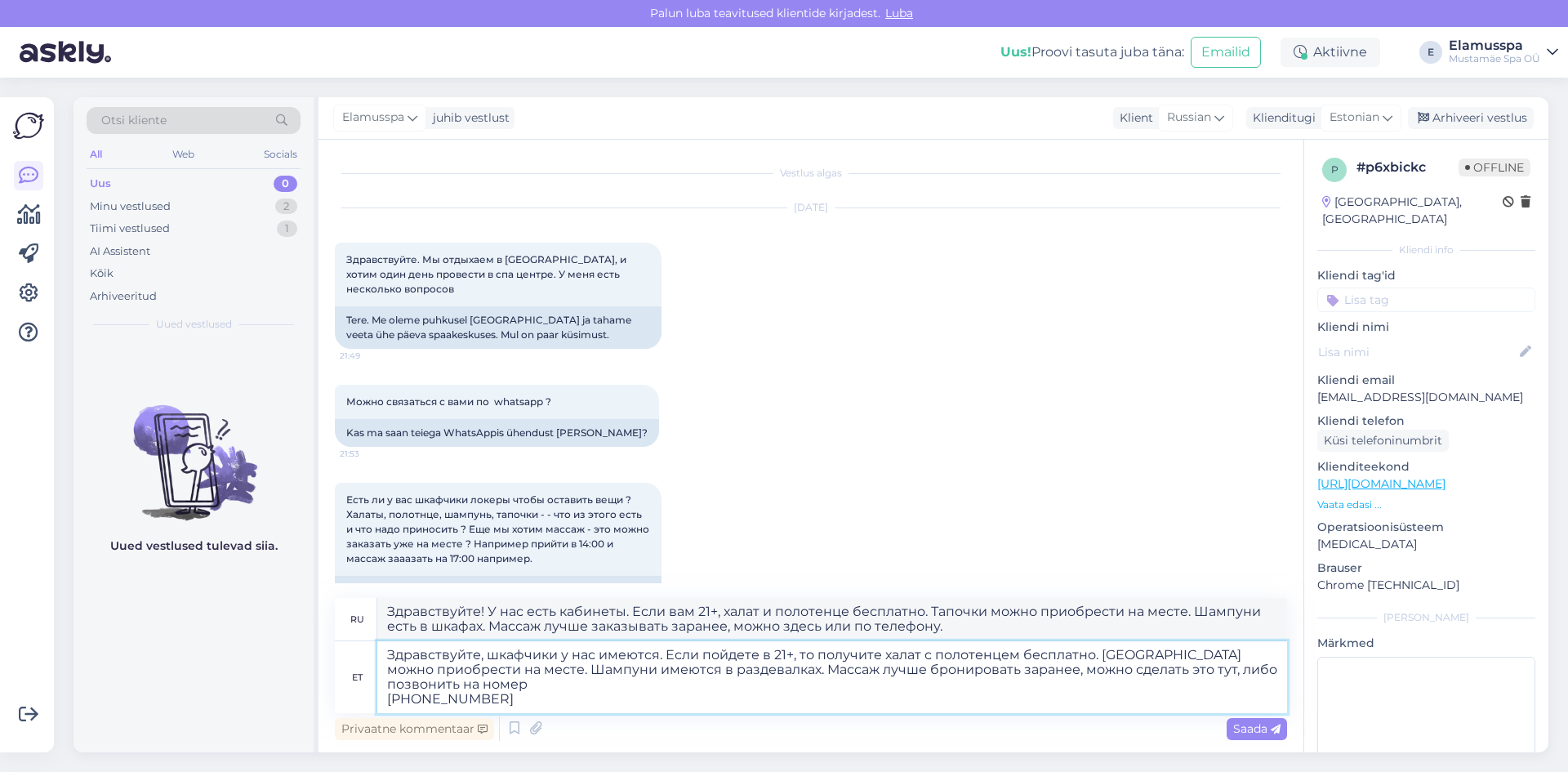
type textarea "Здравствуйте! У нас есть кабинеты. Если вам больше 21 года, халат и полотенце п…"
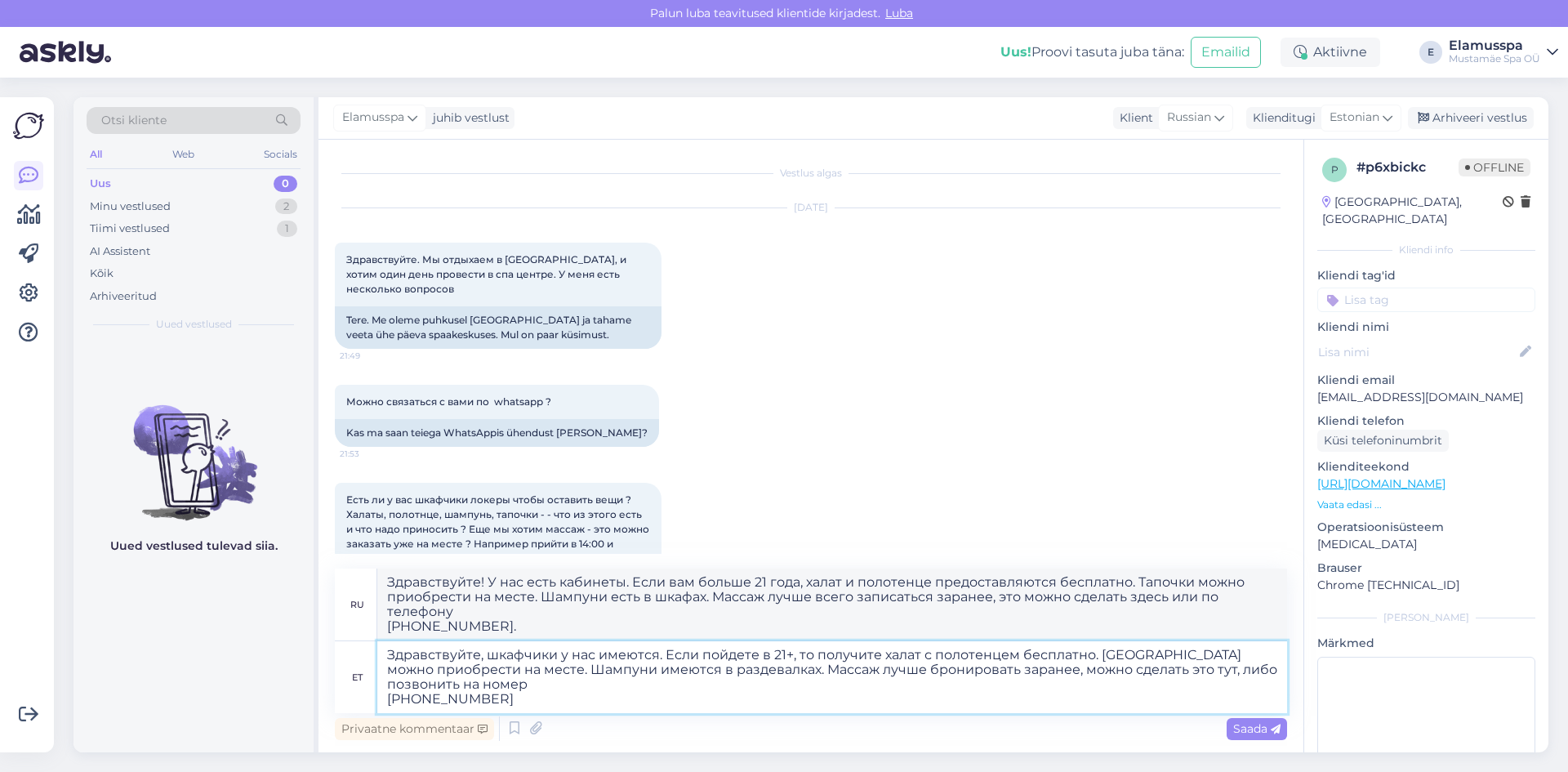
type textarea "Здравствуйте, шкафчики у нас имеются. Если пойдете в 21+, то получите халат с п…"
drag, startPoint x: 803, startPoint y: 611, endPoint x: 46, endPoint y: 499, distance: 765.2
click at [49, 501] on div "Võimalused Veendu, et Askly loob sulle väärtust. Sulge Ühenda FB ja IG sõnumid …" at bounding box center [784, 424] width 1568 height 694
drag, startPoint x: 490, startPoint y: 633, endPoint x: 189, endPoint y: 536, distance: 316.2
click at [98, 504] on div "Otsi kliente All Web Socials Uus 0 Minu vestlused 2 Tiimi vestlused 1 AI Assist…" at bounding box center [811, 424] width 1475 height 654
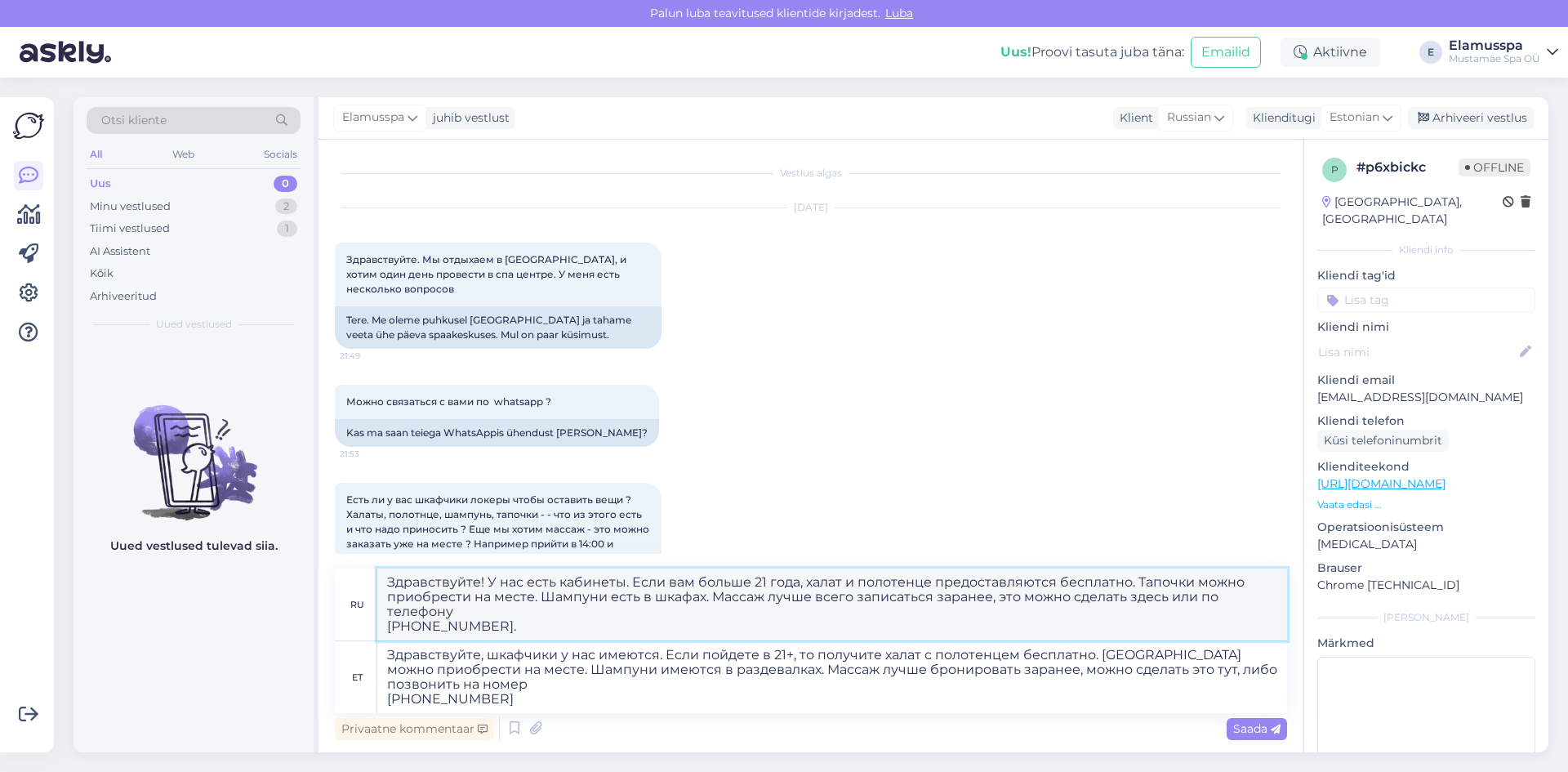
paste textarea ", шкафчики у нас имеются. Если пойдете в 21+, то получите халат с полотенцем бе…"
type textarea "Здравствуйте, шкафчики у нас имеются. Если пойдете в 21+, то получите халат с п…"
click at [606, 672] on textarea "Здравствуйте, шкафчики у нас имеются. Если пойдете в 21+, то получите халат с п…" at bounding box center [832, 677] width 910 height 71
type textarea "Здравствуйте, шкафчики у нас имеются. Если пойдете в 21+, то получите халат с п…"
type textarea "Здравствуйте! У нас есть кабинеты. Если вам больше 21 года, халат и полотенце п…"
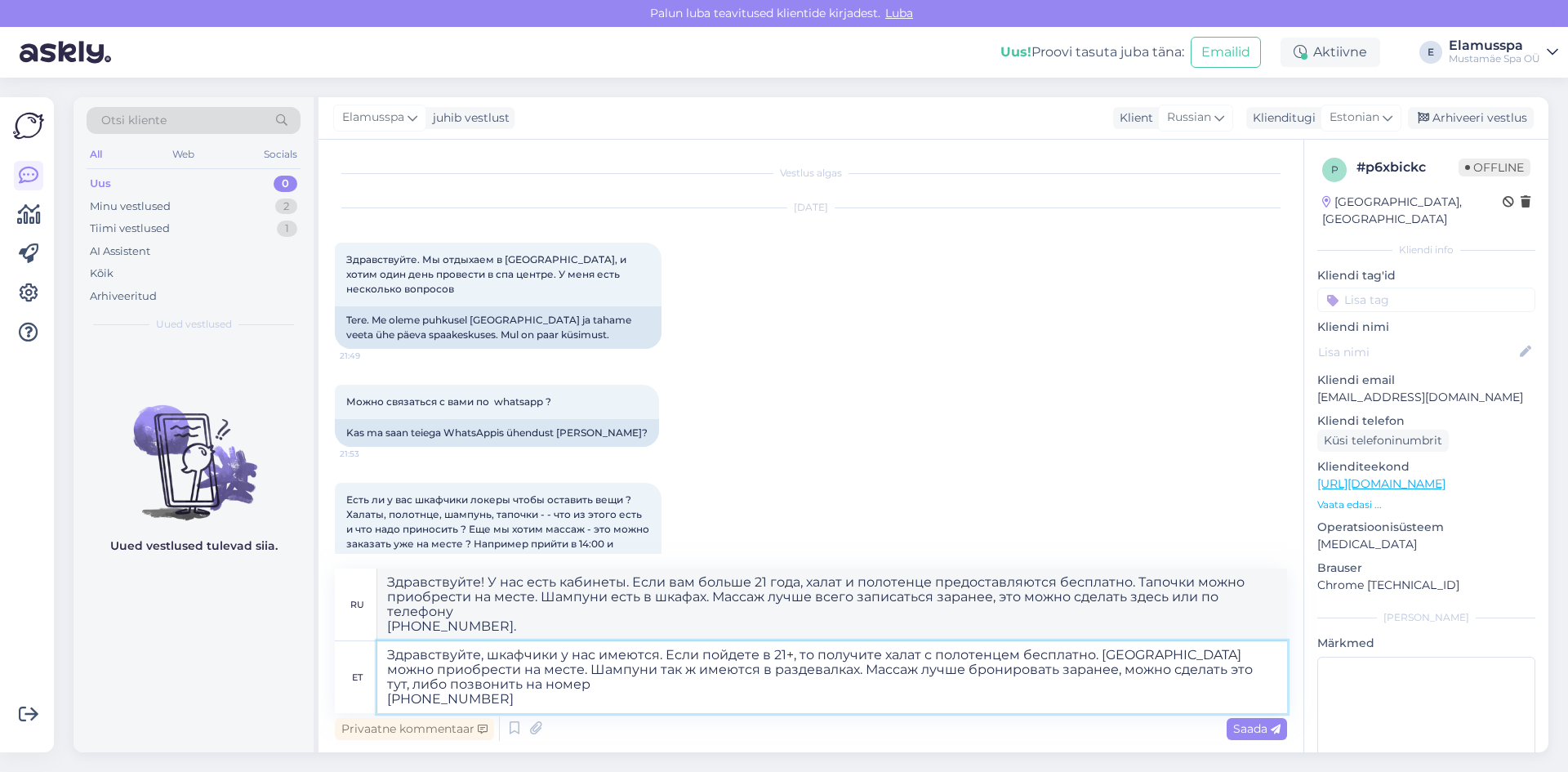
type textarea "Здравствуйте, шкафчики у нас имеются. Если пойдете в 21+, то получите халат с п…"
type textarea "Здравствуйте! У нас есть шкафчики. Если вам больше 21 года, халат и полотенце п…"
click at [617, 691] on textarea "Здравствуйте, шкафчики у нас имеются. Если пойдете в 21+, то получите халат с п…" at bounding box center [832, 677] width 910 height 71
type textarea "Здравствуйте, шкафчики у нас имеются. Если пойдете в 21+, то получите халат с п…"
click at [634, 597] on textarea "Здравствуйте! У нас есть шкафчики. Если вам больше 21 года, халат и полотенце п…" at bounding box center [832, 604] width 910 height 71
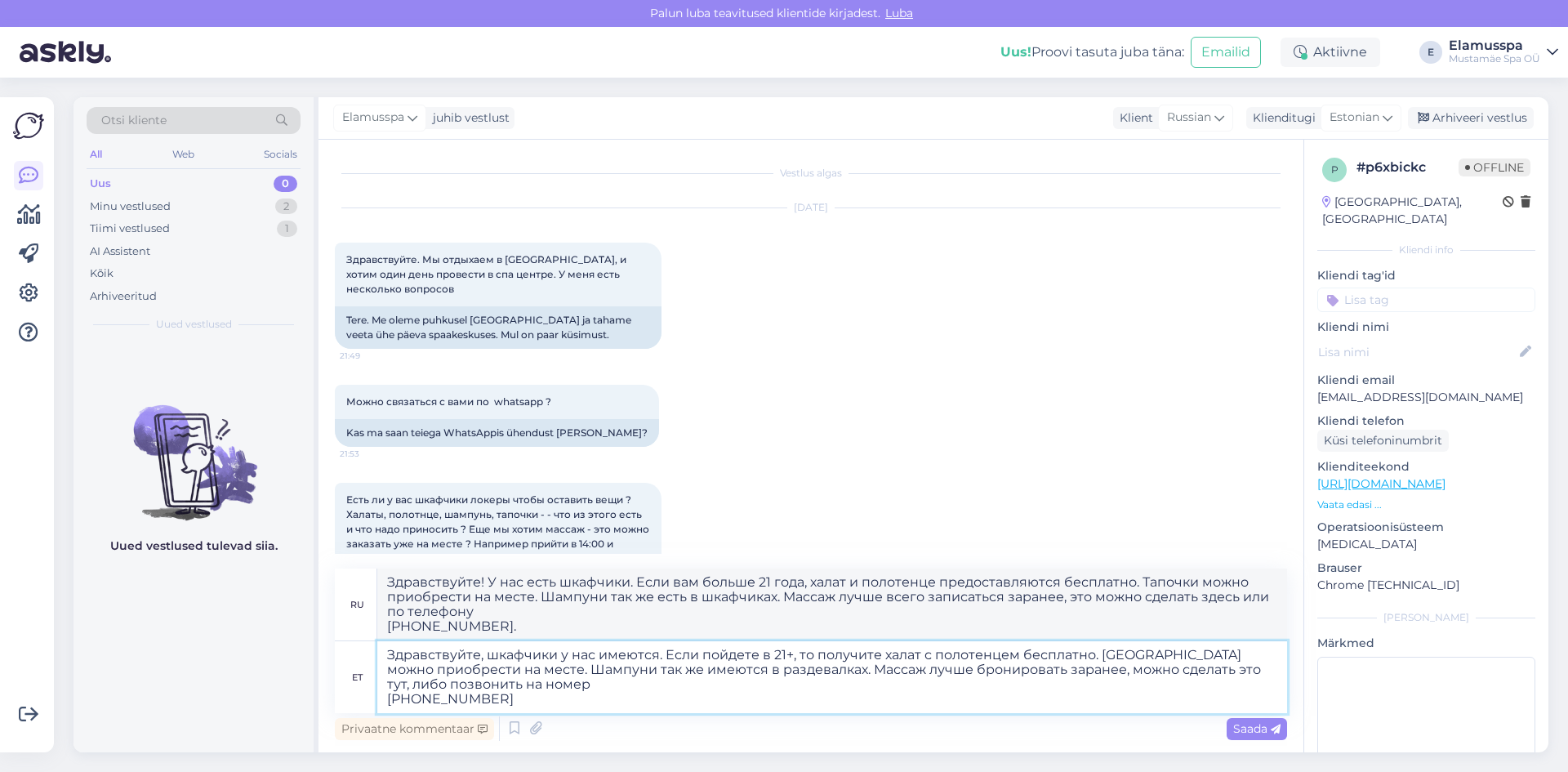
click at [629, 656] on textarea "Здравствуйте, шкафчики у нас имеются. Если пойдете в 21+, то получите халат с п…" at bounding box center [832, 677] width 910 height 71
click at [847, 702] on textarea "Здравствуйте, шкафчики у нас имеются. Если пойдете в 21+, то получите халат с п…" at bounding box center [832, 677] width 910 height 71
drag, startPoint x: 494, startPoint y: 628, endPoint x: 148, endPoint y: 496, distance: 370.3
click at [148, 496] on div "Otsi kliente All Web Socials Uus 0 Minu vestlused 2 Tiimi vestlused 1 AI Assist…" at bounding box center [811, 424] width 1475 height 654
paste textarea ", шкафчики у нас имеются. Если пойдете в 21+, то получите халат с полотенцем бе…"
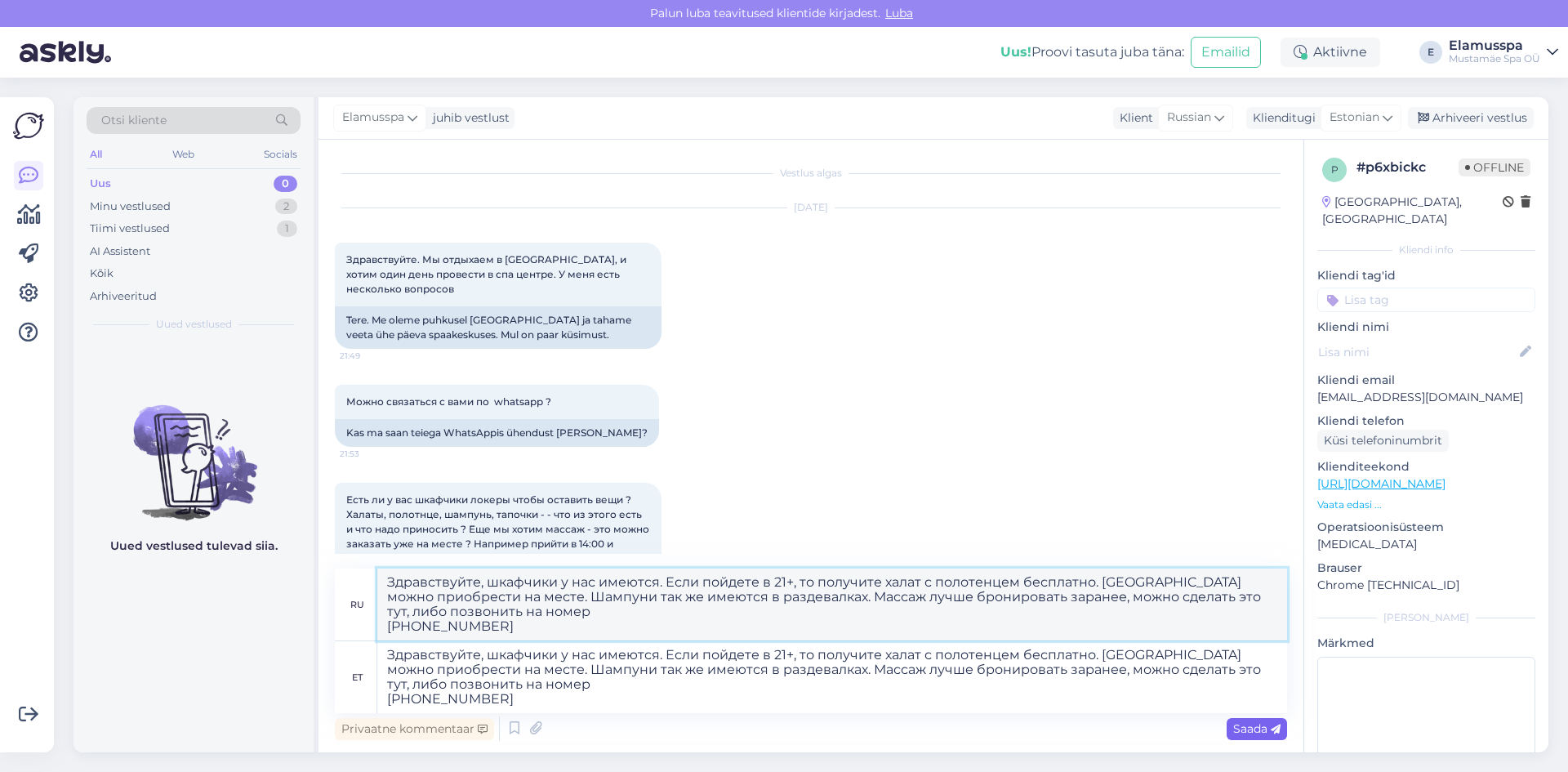
type textarea "Здравствуйте, шкафчики у нас имеются. Если пойдете в 21+, то получите халат с п…"
click at [1273, 722] on span "Saada" at bounding box center [1257, 729] width 47 height 15
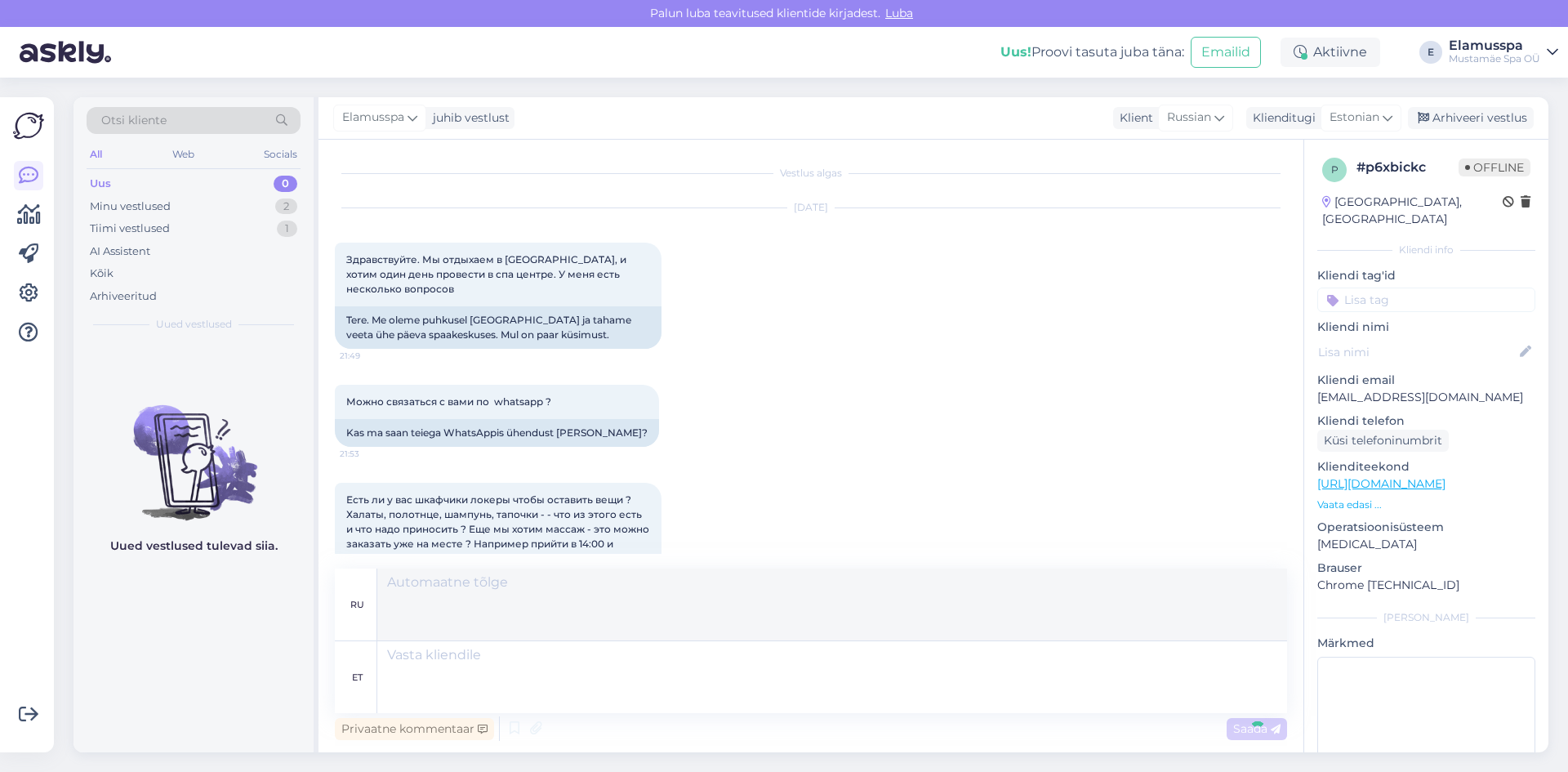
scroll to position [318, 0]
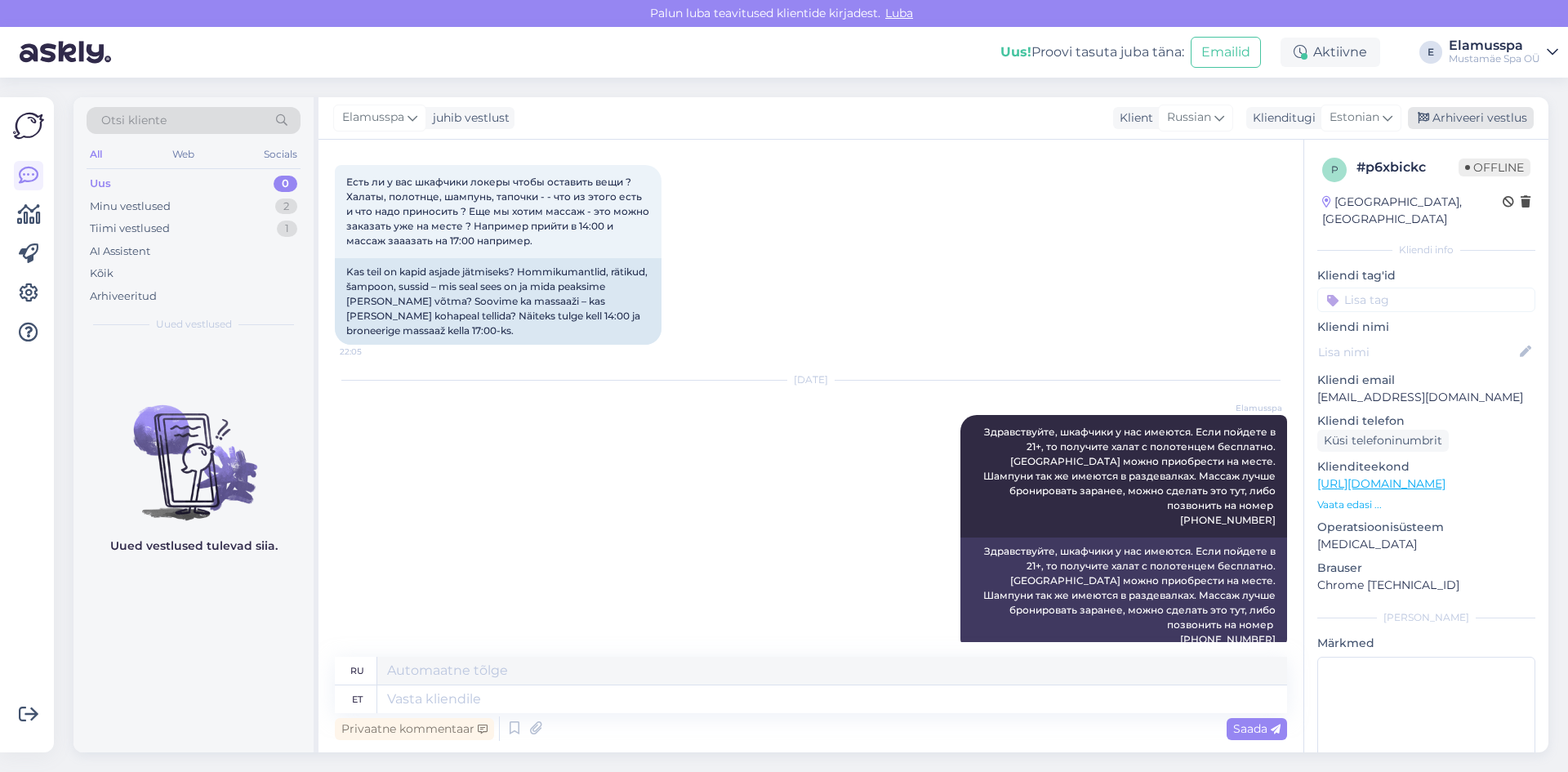
click at [1471, 115] on div "Arhiveeri vestlus" at bounding box center [1471, 118] width 126 height 22
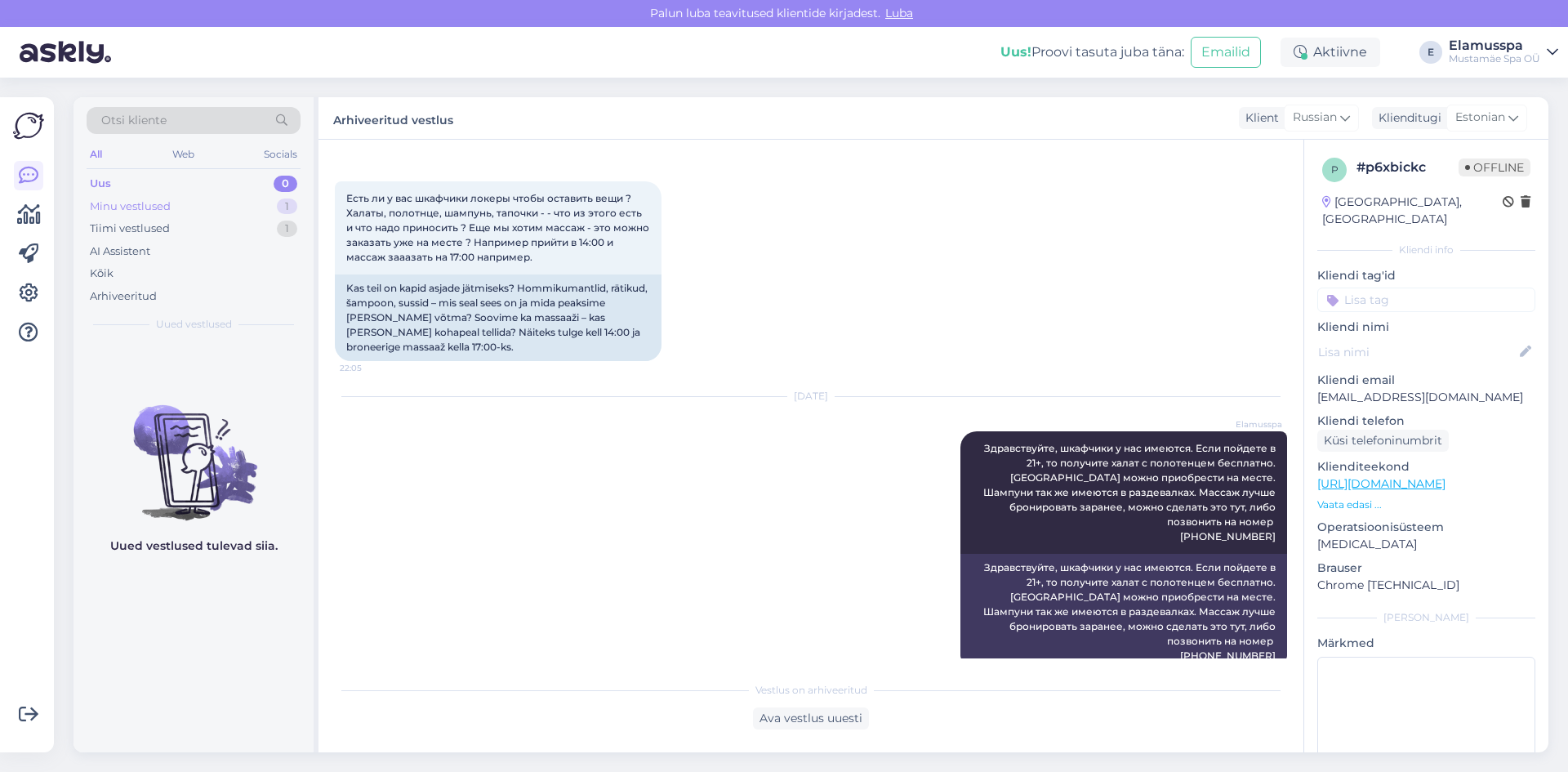
click at [215, 206] on div "Minu vestlused 1" at bounding box center [193, 207] width 214 height 23
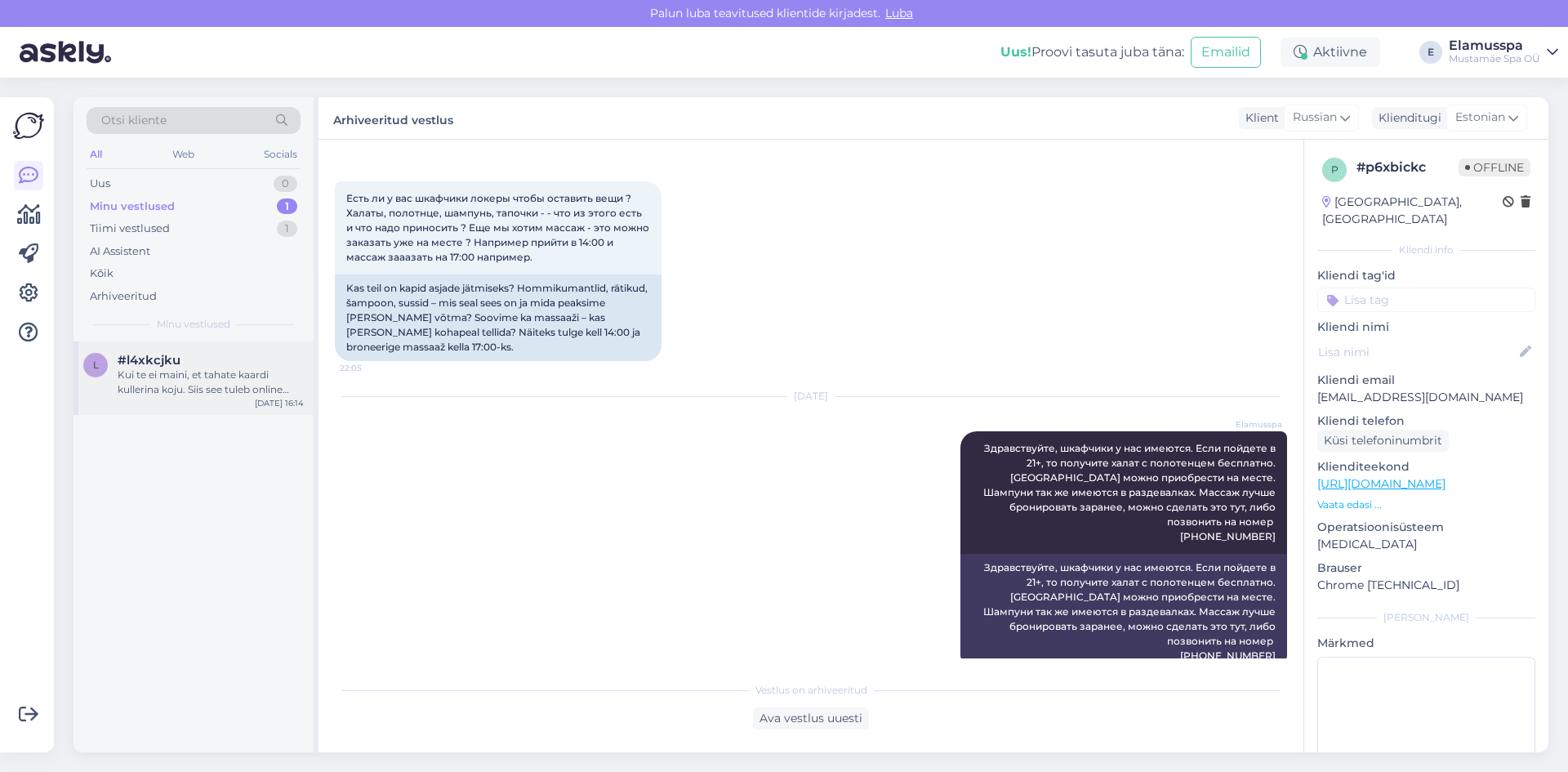
click at [232, 365] on div "#l4xkcjku" at bounding box center [211, 360] width 186 height 15
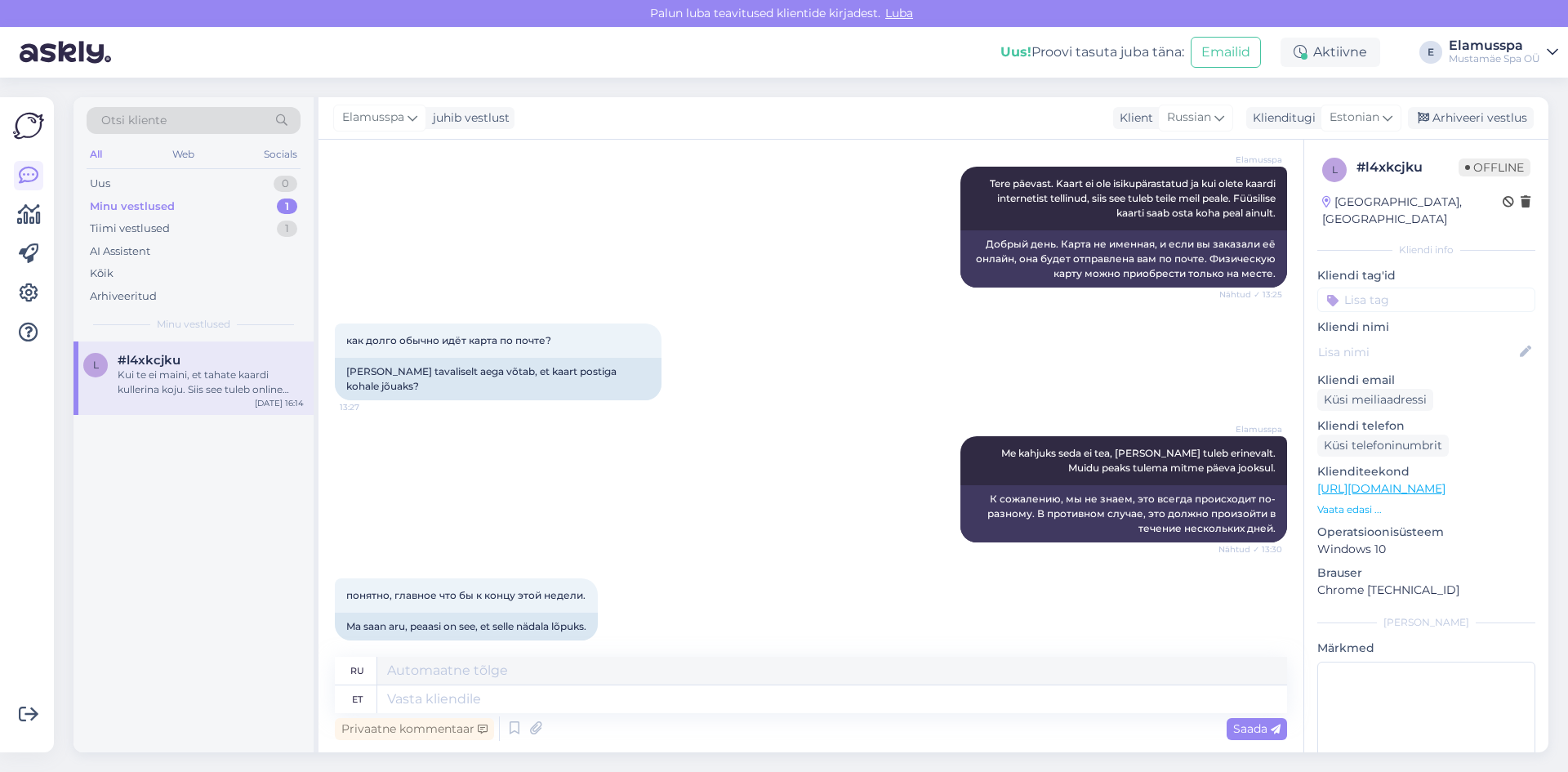
scroll to position [1367, 0]
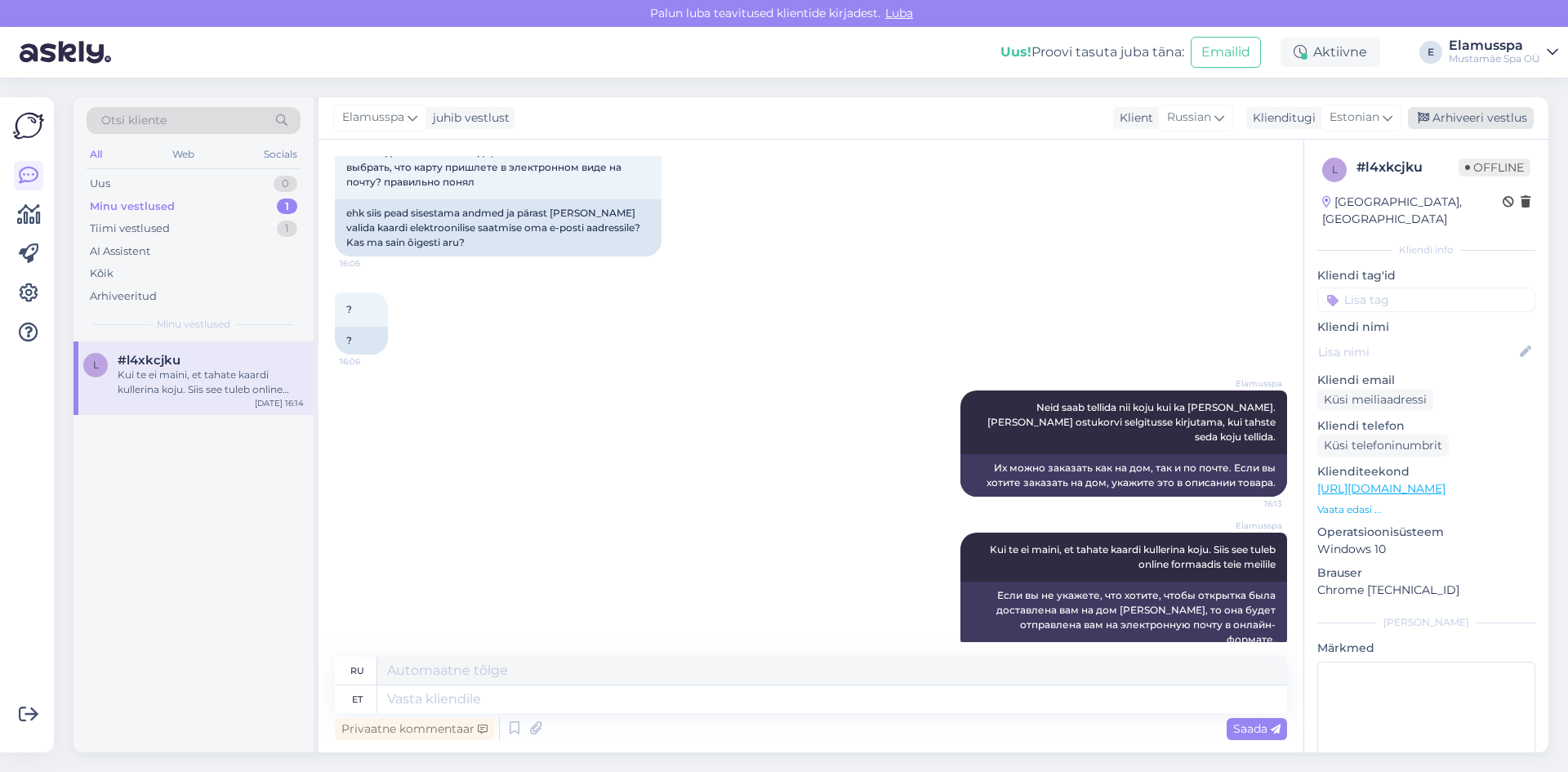
click at [1460, 125] on div "Arhiveeri vestlus" at bounding box center [1471, 118] width 126 height 22
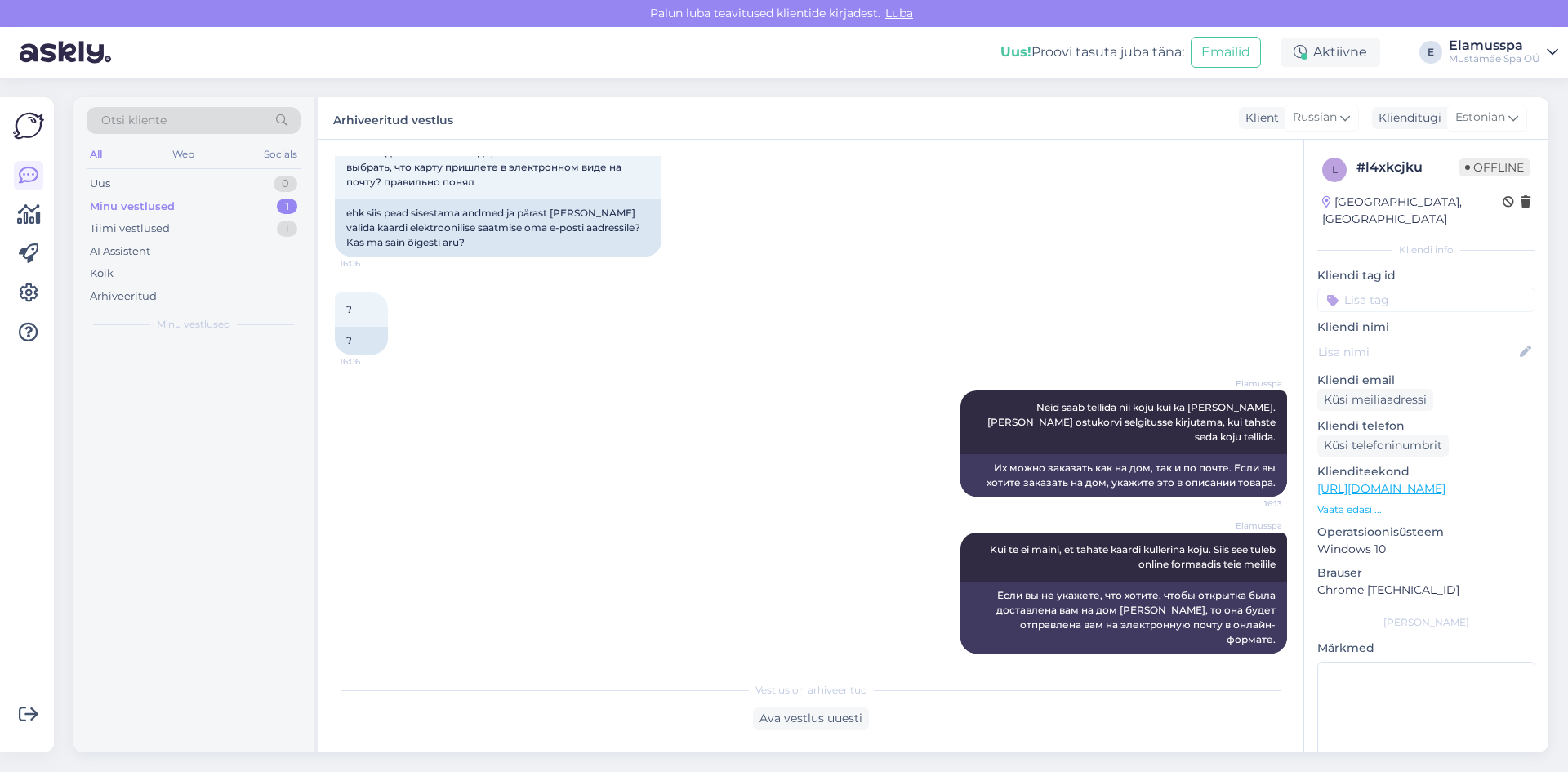
scroll to position [1351, 0]
